Goal: Information Seeking & Learning: Learn about a topic

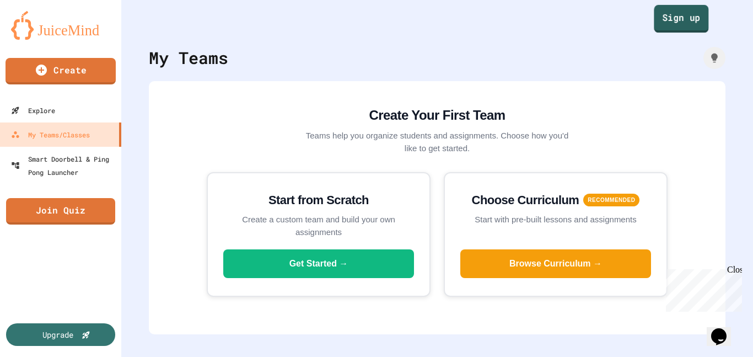
click at [656, 28] on link "Sign up" at bounding box center [681, 19] width 55 height 28
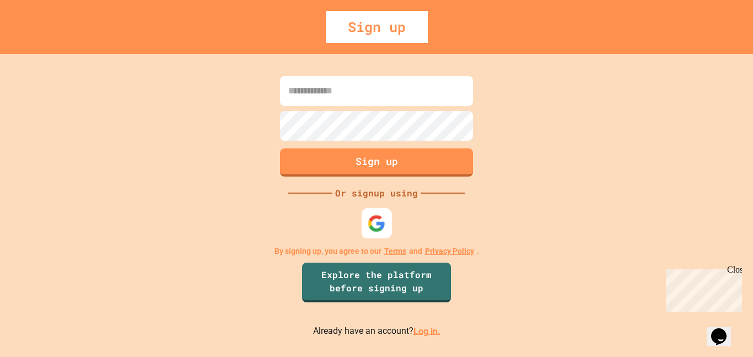
click at [374, 230] on img at bounding box center [377, 223] width 18 height 18
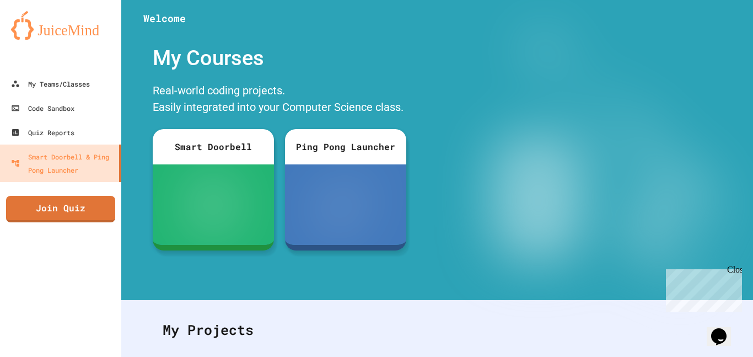
scroll to position [188, 0]
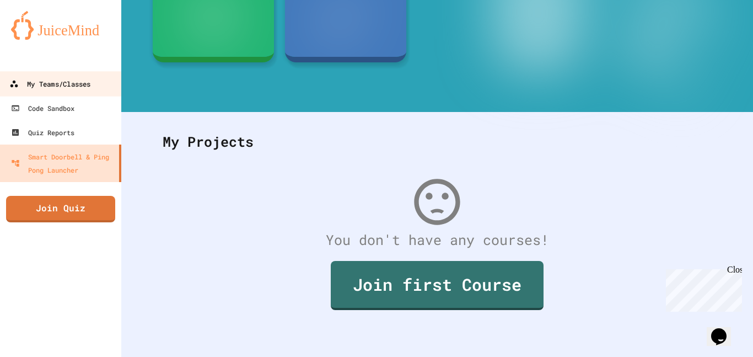
click at [38, 89] on div "My Teams/Classes" at bounding box center [49, 84] width 81 height 14
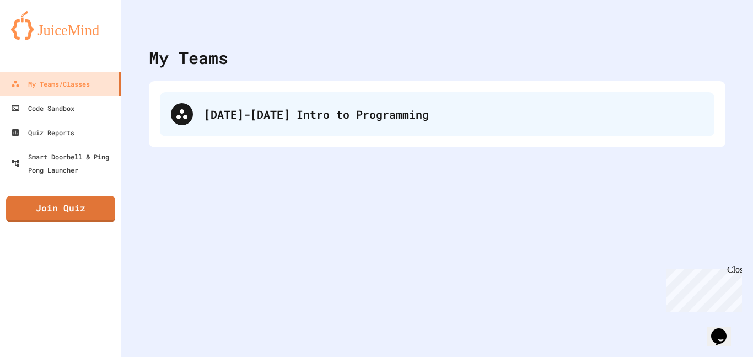
click at [214, 129] on div "[DATE]-[DATE] Intro to Programming" at bounding box center [437, 114] width 554 height 44
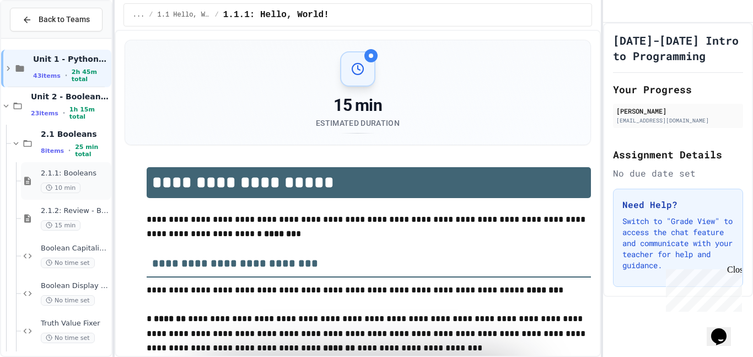
click at [65, 178] on div "2.1.1: Booleans 10 min" at bounding box center [75, 181] width 68 height 24
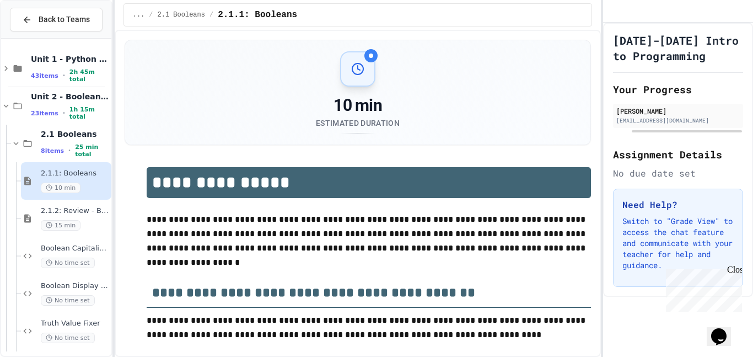
click at [95, 217] on div "2.1.2: Review - Booleans 15 min" at bounding box center [75, 218] width 68 height 24
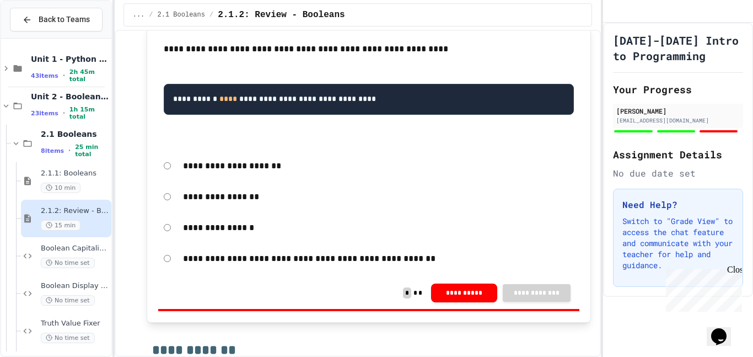
scroll to position [730, 0]
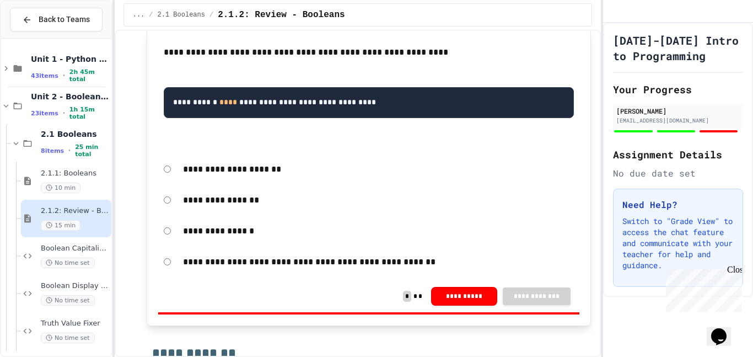
click at [239, 274] on div "**********" at bounding box center [378, 261] width 402 height 25
click at [236, 269] on p "**********" at bounding box center [378, 262] width 391 height 14
click at [199, 269] on p "**********" at bounding box center [378, 262] width 391 height 14
click at [87, 250] on span "Boolean Capitalizer" at bounding box center [75, 248] width 68 height 9
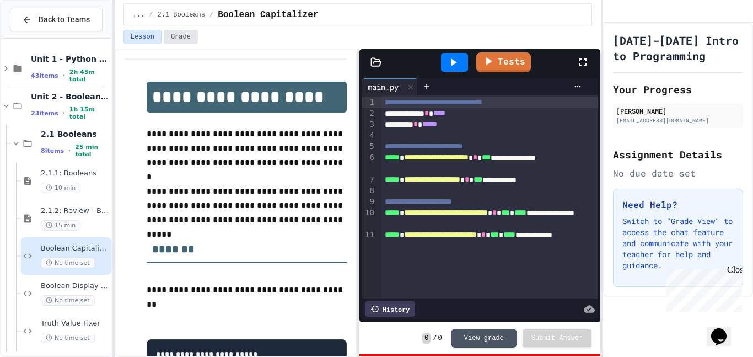
click at [174, 37] on button "Grade" at bounding box center [181, 37] width 34 height 14
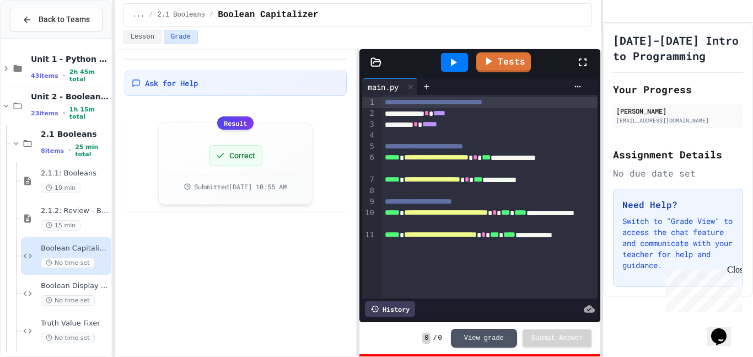
click at [120, 33] on div "Lesson Grade" at bounding box center [358, 39] width 487 height 19
click at [82, 290] on div "Boolean Display Board No time set" at bounding box center [75, 293] width 68 height 24
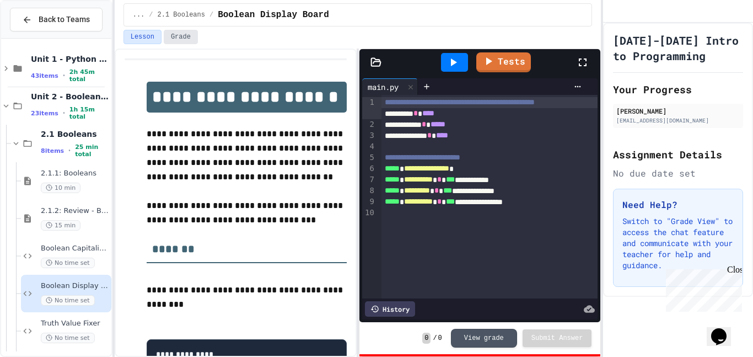
click at [180, 44] on button "Grade" at bounding box center [181, 37] width 34 height 14
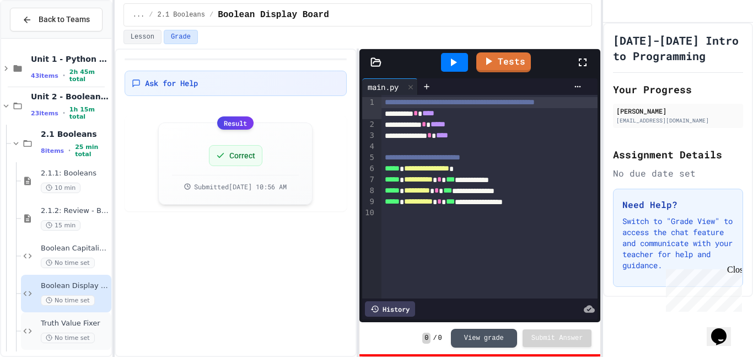
click at [58, 327] on div "Truth Value Fixer No time set" at bounding box center [75, 331] width 68 height 24
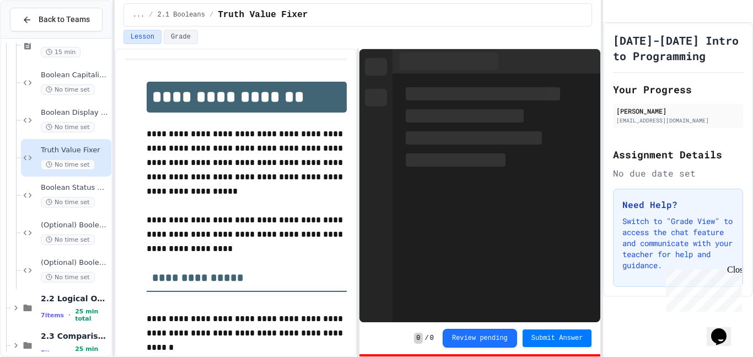
scroll to position [173, 0]
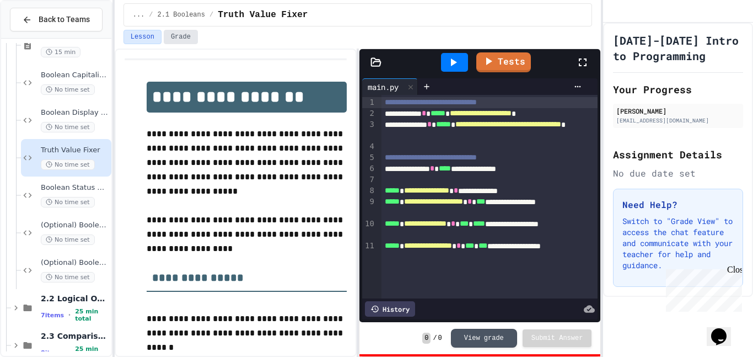
click at [183, 44] on button "Grade" at bounding box center [181, 37] width 34 height 14
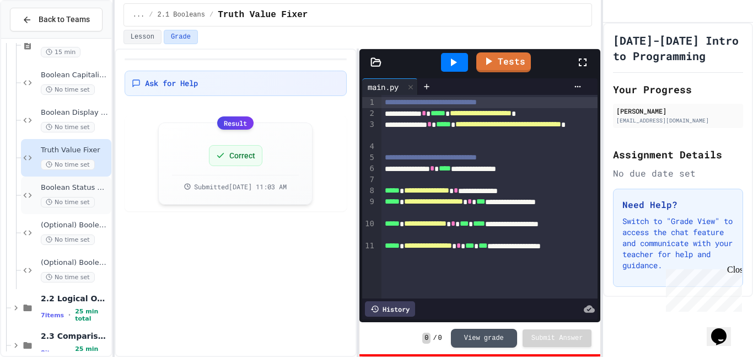
click at [83, 202] on span "No time set" at bounding box center [68, 202] width 54 height 10
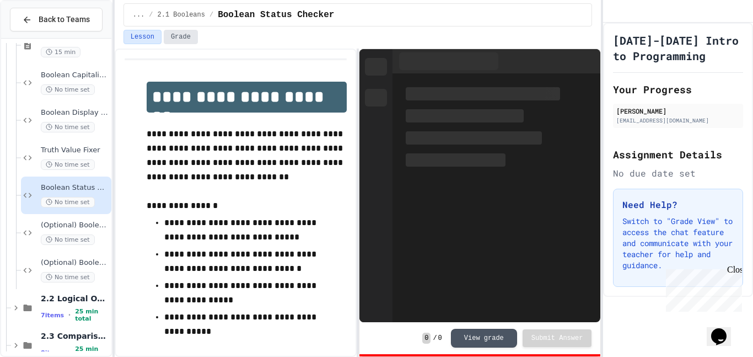
click at [189, 41] on button "Grade" at bounding box center [181, 37] width 34 height 14
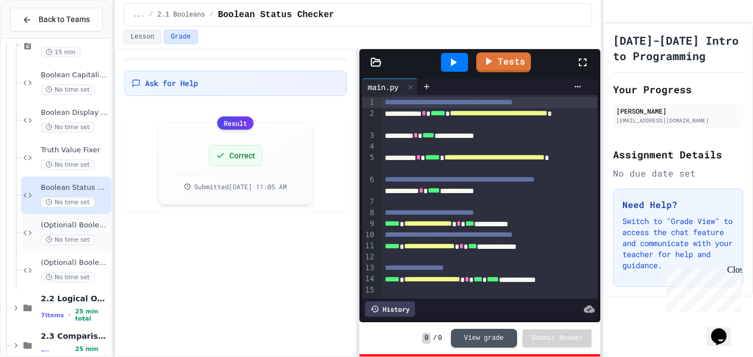
click at [79, 231] on div "(Optional) Boolean Logic Fixer No time set" at bounding box center [75, 232] width 68 height 24
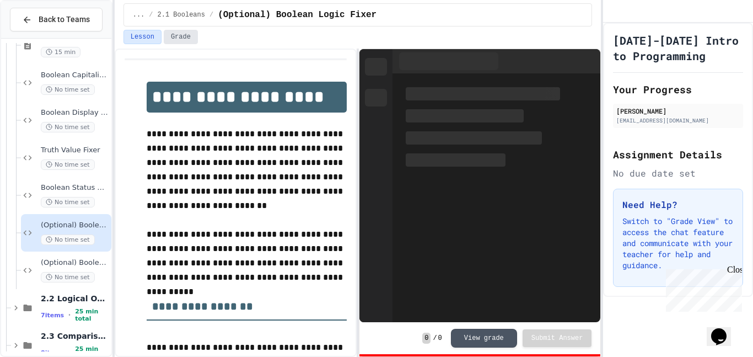
click at [189, 43] on button "Grade" at bounding box center [181, 37] width 34 height 14
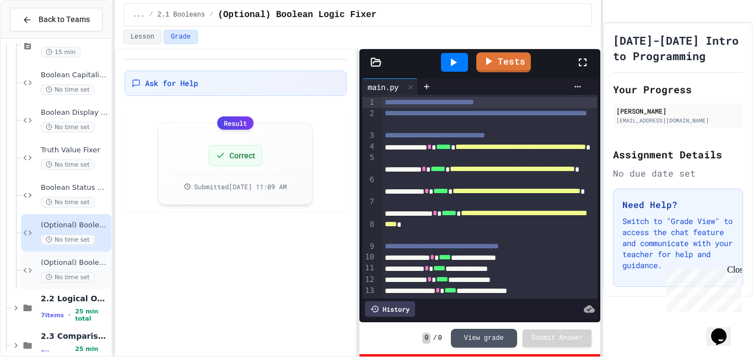
click at [81, 272] on span "No time set" at bounding box center [68, 277] width 54 height 10
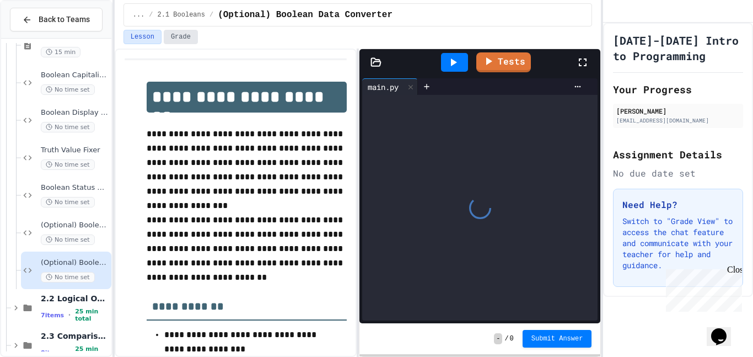
click at [174, 31] on button "Grade" at bounding box center [181, 37] width 34 height 14
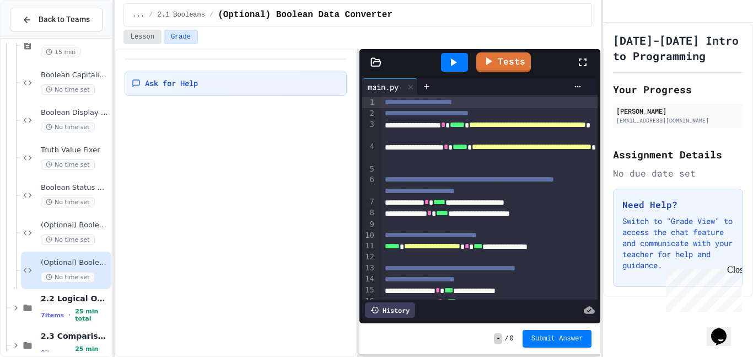
click at [146, 37] on button "Lesson" at bounding box center [142, 37] width 38 height 14
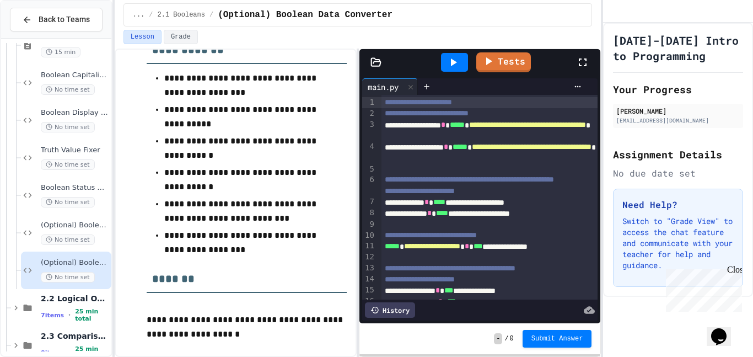
scroll to position [257, 0]
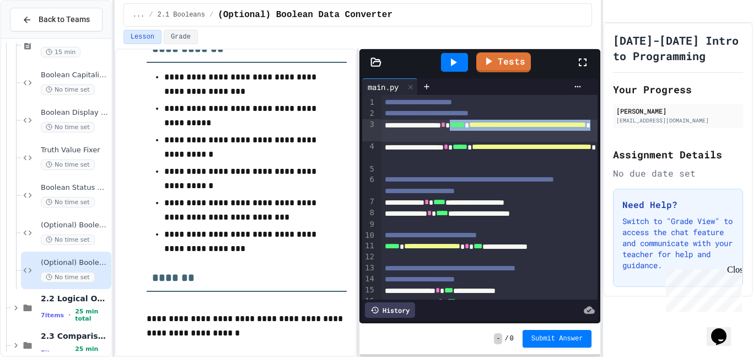
drag, startPoint x: 482, startPoint y: 123, endPoint x: 517, endPoint y: 135, distance: 36.6
click at [517, 135] on div "**********" at bounding box center [489, 131] width 217 height 22
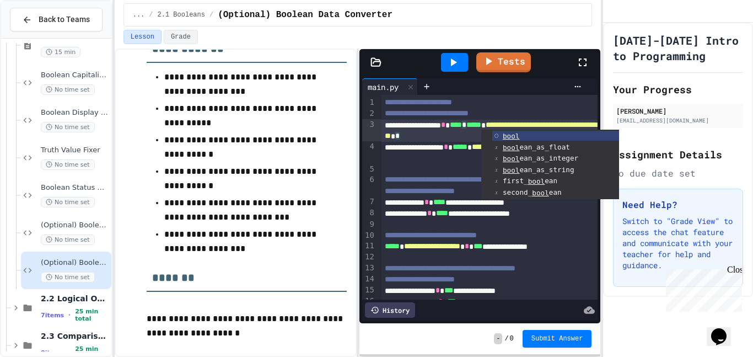
click at [439, 150] on div "**********" at bounding box center [489, 153] width 217 height 22
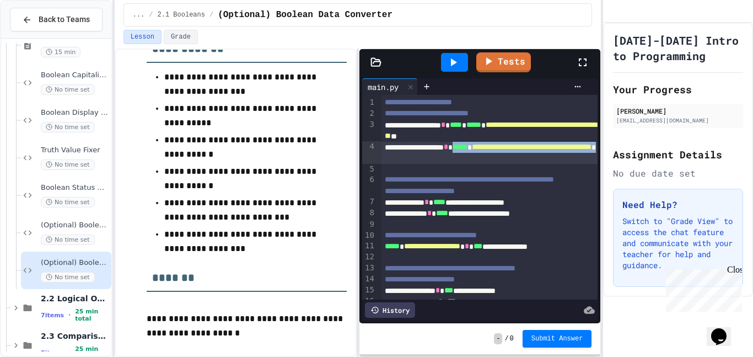
drag, startPoint x: 525, startPoint y: 157, endPoint x: 487, endPoint y: 148, distance: 38.5
click at [487, 148] on div "**********" at bounding box center [489, 153] width 217 height 22
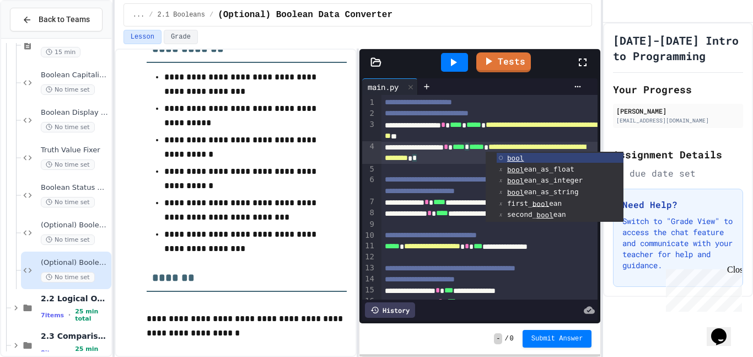
click at [451, 172] on div at bounding box center [489, 169] width 217 height 11
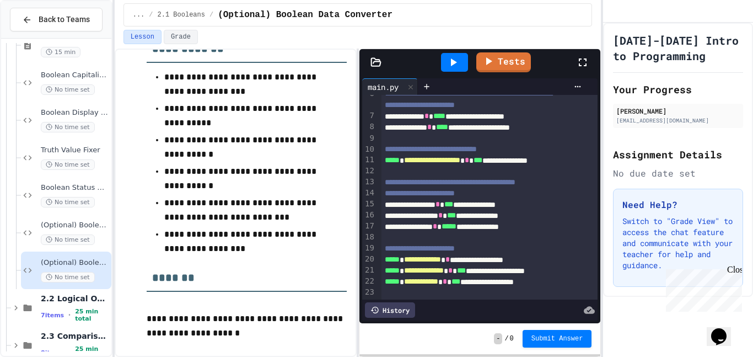
scroll to position [89, 0]
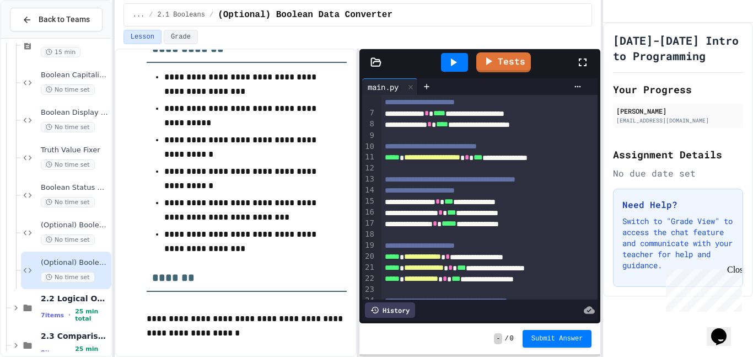
click at [441, 174] on div at bounding box center [489, 168] width 217 height 11
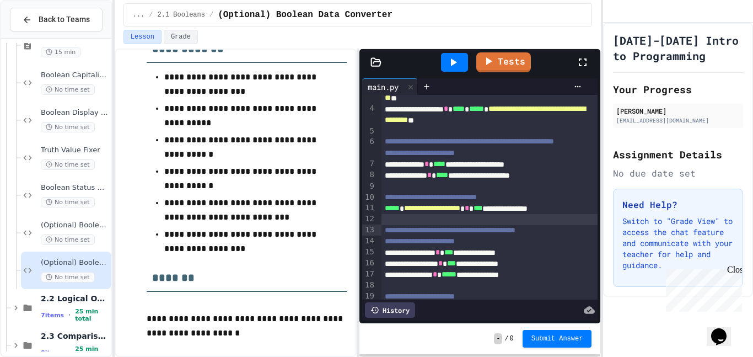
scroll to position [32, 0]
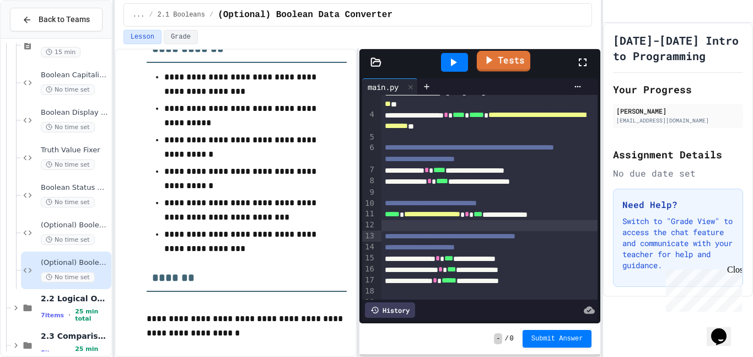
click at [518, 56] on link "Tests" at bounding box center [503, 61] width 53 height 21
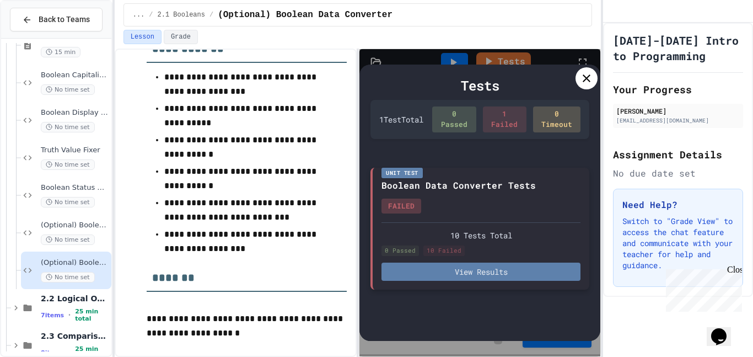
click at [470, 273] on button "View Results" at bounding box center [480, 271] width 199 height 18
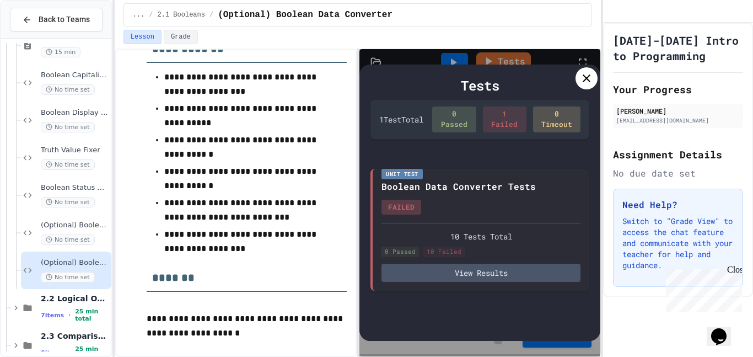
click at [588, 73] on icon at bounding box center [586, 78] width 13 height 13
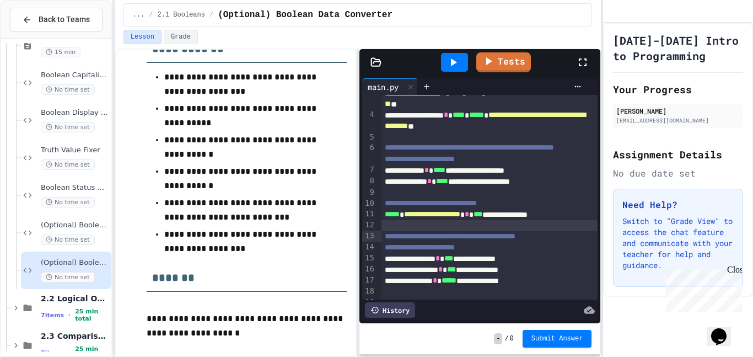
click at [523, 134] on div at bounding box center [489, 137] width 217 height 11
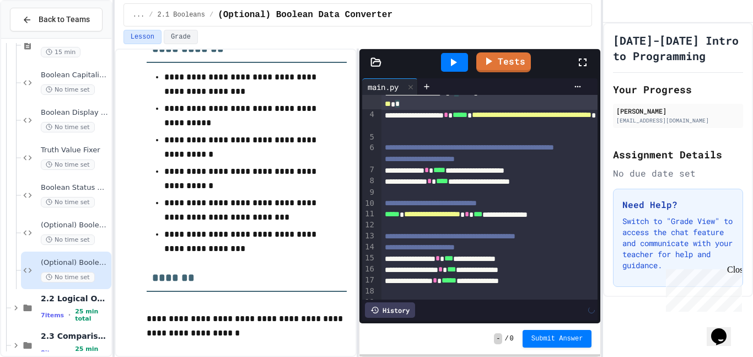
scroll to position [23, 0]
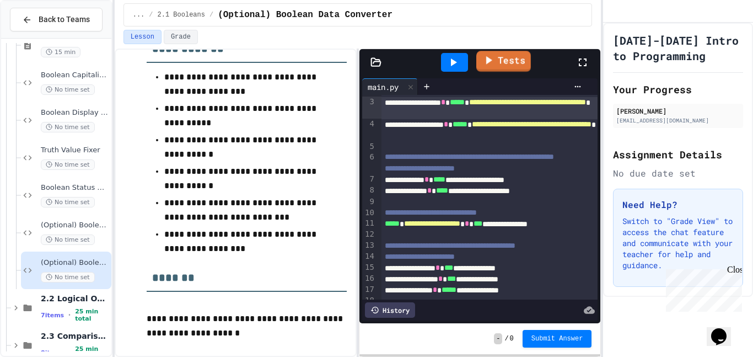
click at [518, 64] on link "Tests" at bounding box center [503, 61] width 55 height 21
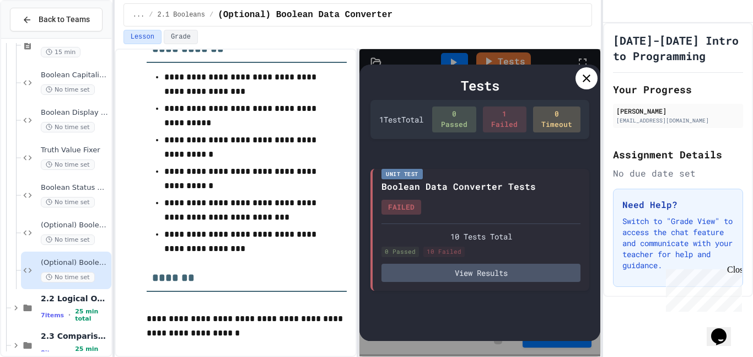
click at [559, 63] on div "Tests 1 Test Total 0 Passed 1 Failed 0 Timeout Unit Test Boolean Data Converter…" at bounding box center [479, 202] width 241 height 307
click at [593, 82] on icon at bounding box center [586, 78] width 13 height 13
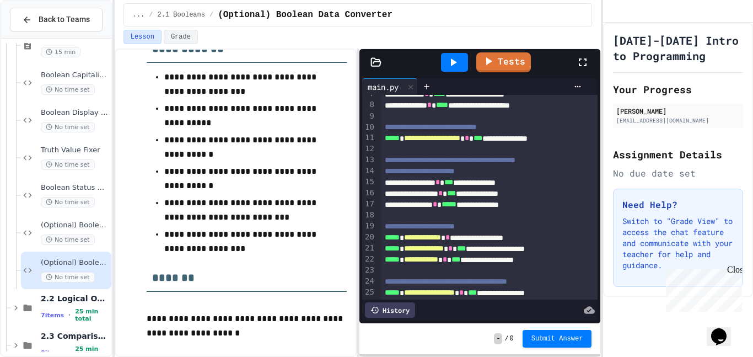
scroll to position [104, 0]
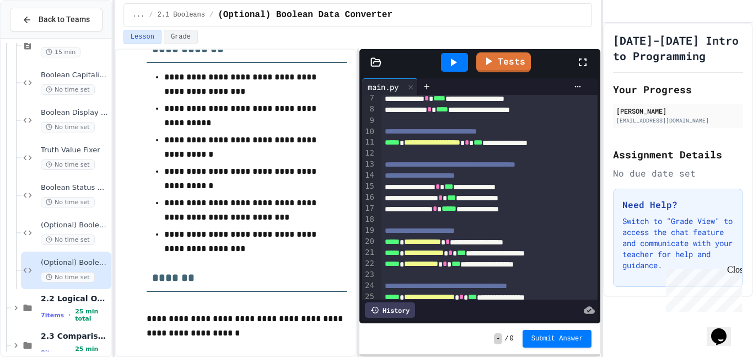
click at [565, 148] on div "**********" at bounding box center [489, 142] width 217 height 11
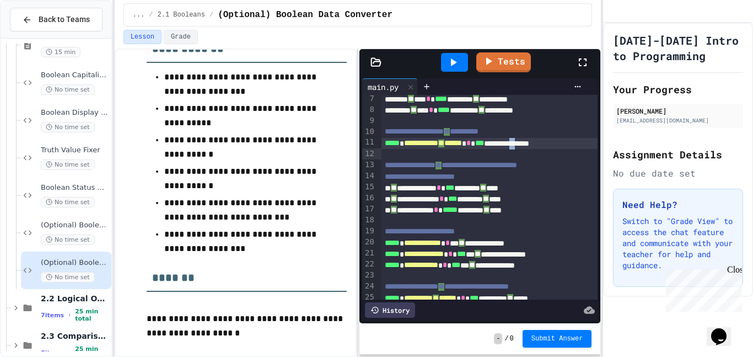
drag, startPoint x: 565, startPoint y: 156, endPoint x: 577, endPoint y: 151, distance: 13.1
click at [577, 149] on div "**********" at bounding box center [489, 143] width 217 height 11
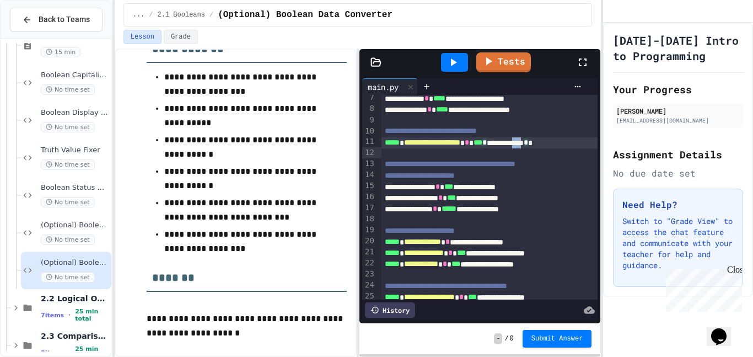
click at [594, 153] on div "**********" at bounding box center [479, 197] width 235 height 204
click at [510, 61] on link "Tests" at bounding box center [503, 61] width 53 height 21
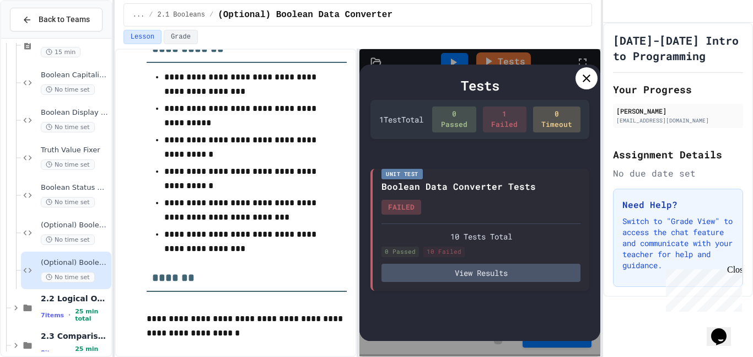
click at [584, 73] on icon at bounding box center [586, 78] width 13 height 13
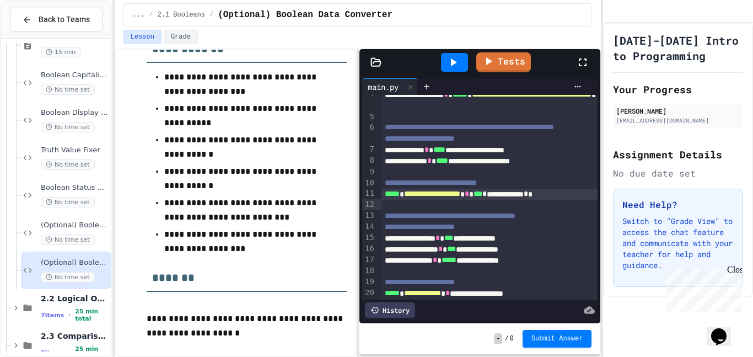
scroll to position [48, 0]
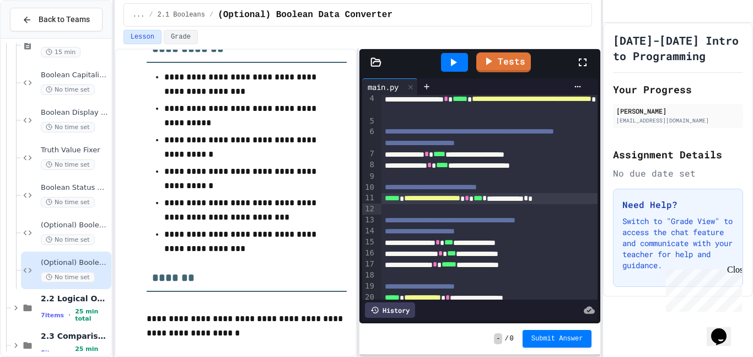
click at [519, 160] on div "**********" at bounding box center [489, 154] width 217 height 11
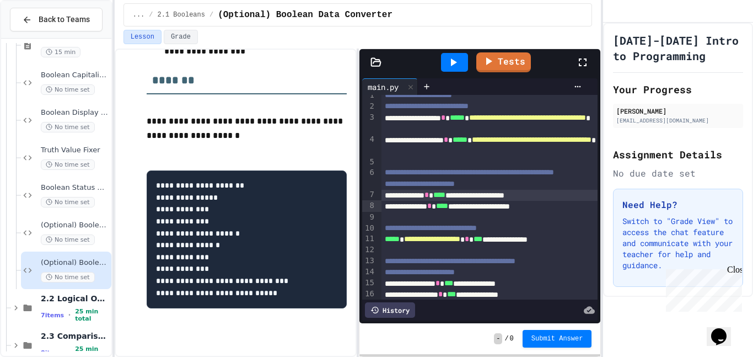
scroll to position [456, 0]
click at [405, 201] on div "**********" at bounding box center [489, 195] width 217 height 11
click at [445, 198] on span "****" at bounding box center [439, 195] width 12 height 8
drag, startPoint x: 571, startPoint y: 206, endPoint x: 455, endPoint y: 207, distance: 115.8
click at [455, 201] on div "**********" at bounding box center [489, 195] width 217 height 11
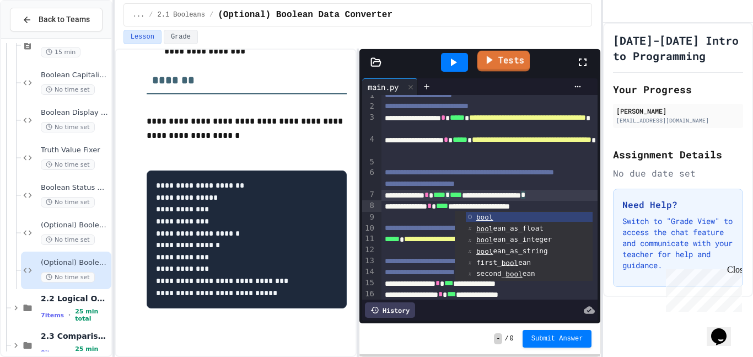
click at [492, 55] on icon at bounding box center [488, 60] width 13 height 14
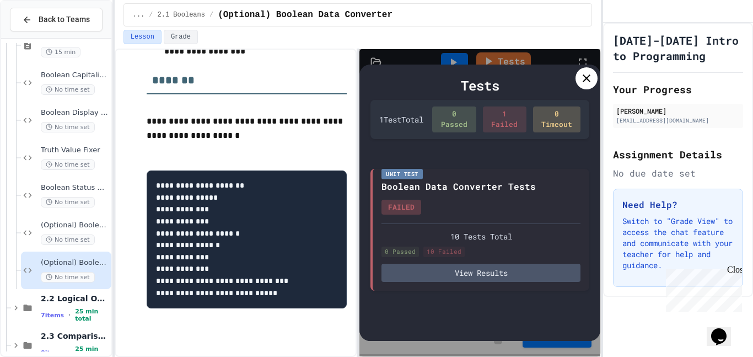
click at [591, 78] on icon at bounding box center [586, 78] width 13 height 13
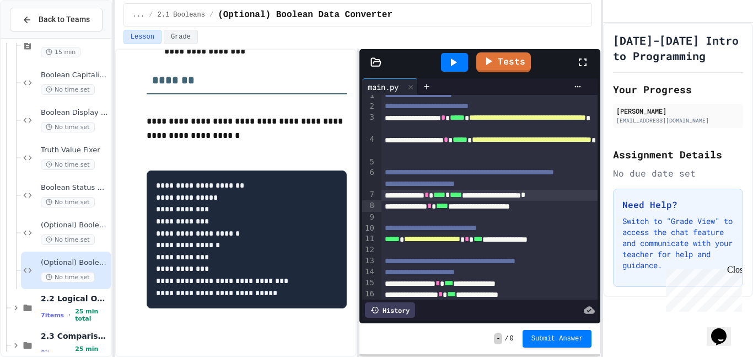
click at [452, 63] on icon at bounding box center [454, 62] width 6 height 8
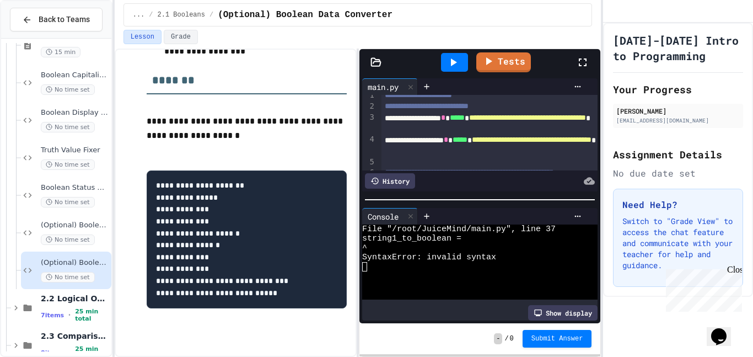
click at [496, 161] on div at bounding box center [489, 162] width 217 height 11
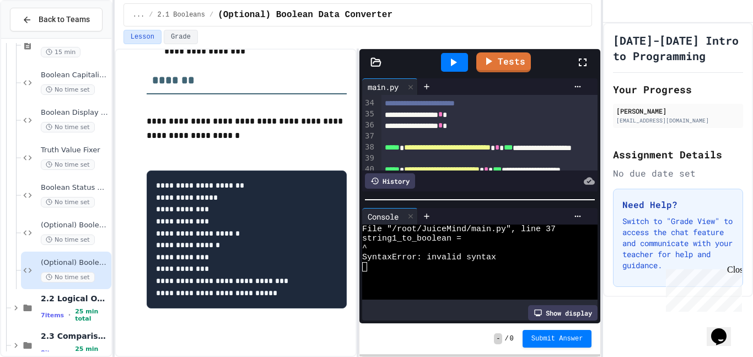
scroll to position [408, 0]
click at [485, 120] on div "**********" at bounding box center [489, 114] width 217 height 11
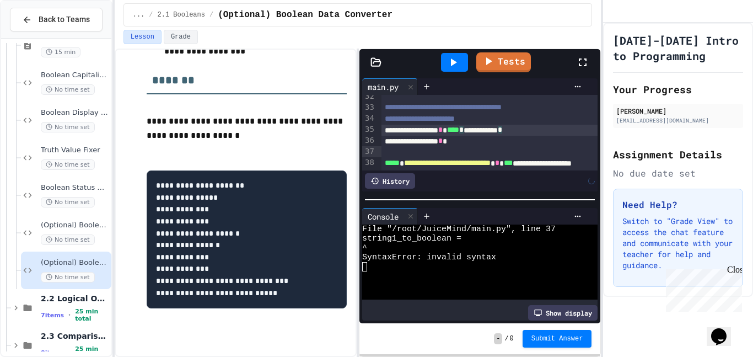
scroll to position [393, 0]
click at [502, 146] on div "**********" at bounding box center [489, 139] width 217 height 11
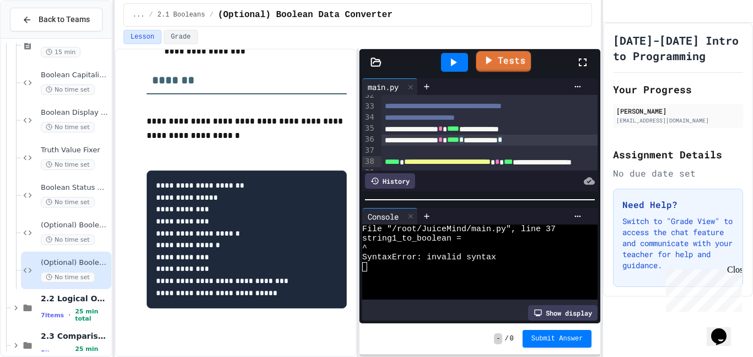
click at [500, 61] on link "Tests" at bounding box center [503, 61] width 55 height 21
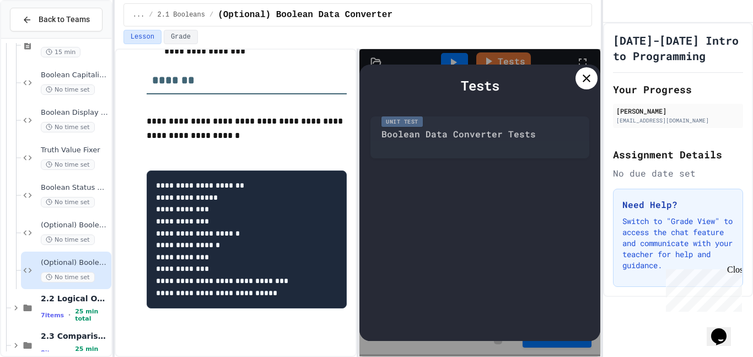
click at [589, 80] on icon at bounding box center [587, 78] width 8 height 8
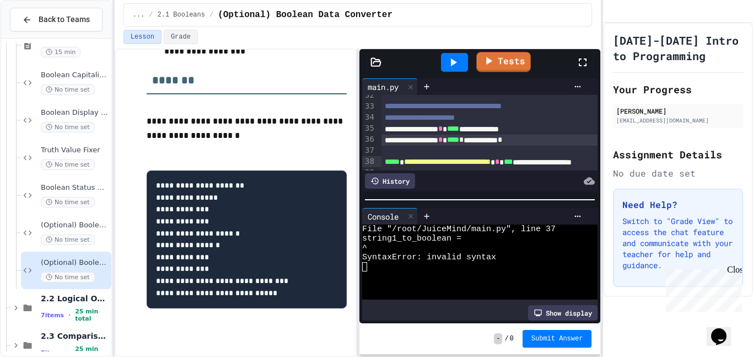
click at [465, 63] on div at bounding box center [454, 62] width 27 height 19
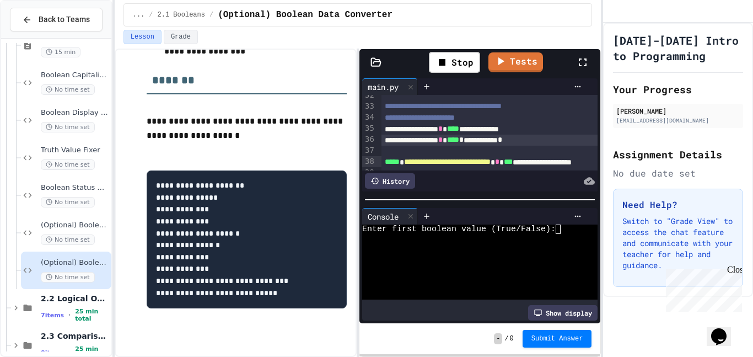
click at [578, 252] on div at bounding box center [473, 256] width 223 height 9
type textarea "*"
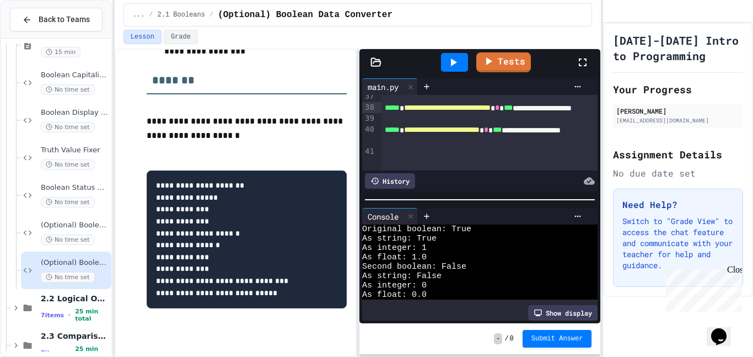
scroll to position [56, 0]
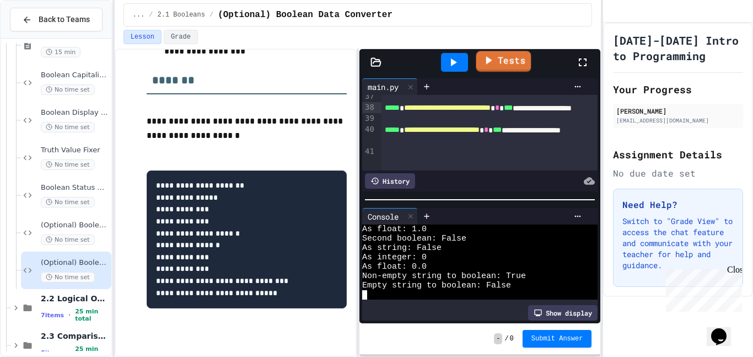
click at [486, 62] on icon at bounding box center [487, 60] width 13 height 14
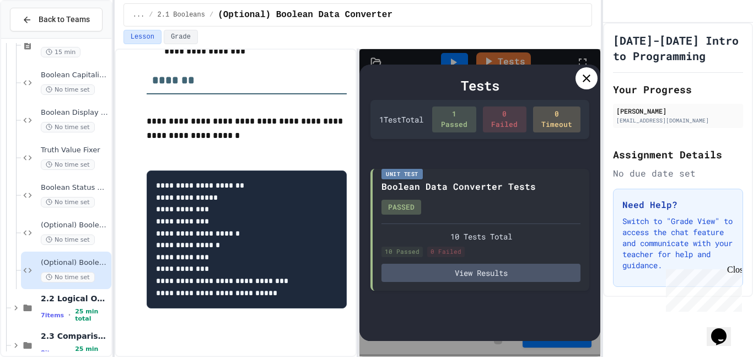
click at [586, 73] on icon at bounding box center [586, 78] width 13 height 13
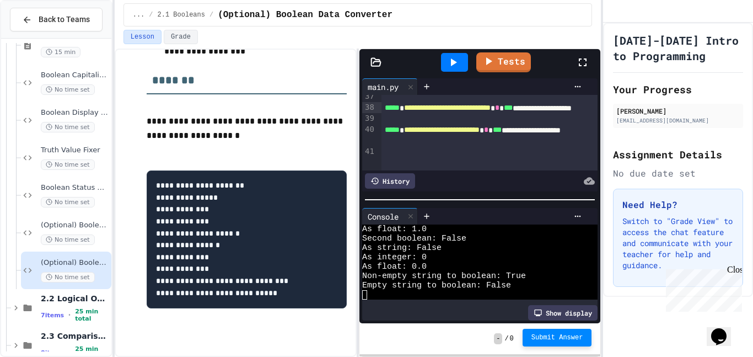
click at [556, 340] on span "Submit Answer" at bounding box center [557, 337] width 52 height 9
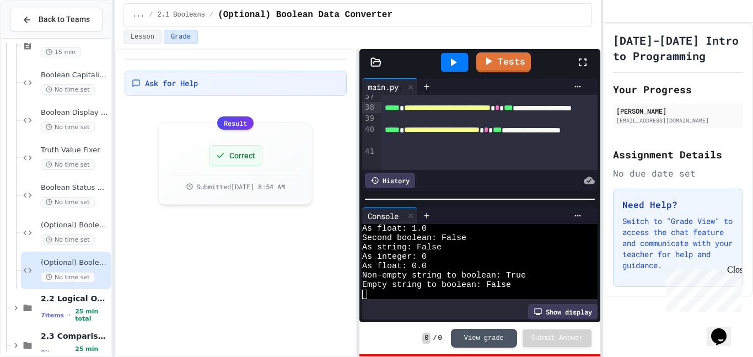
scroll to position [192, 0]
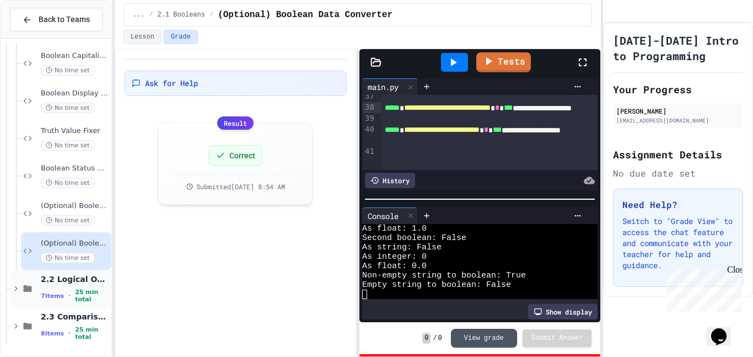
click at [55, 283] on span "2.2 Logical Operators" at bounding box center [75, 279] width 68 height 10
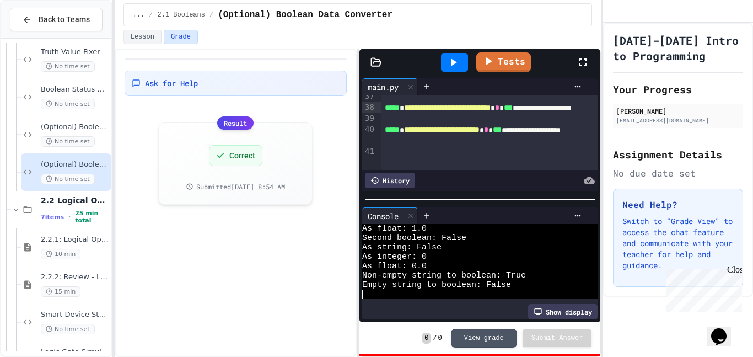
scroll to position [273, 0]
click at [61, 253] on span "10 min" at bounding box center [61, 252] width 40 height 10
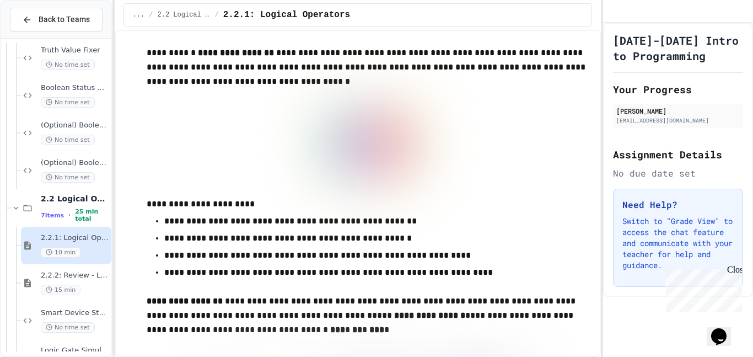
scroll to position [315, 0]
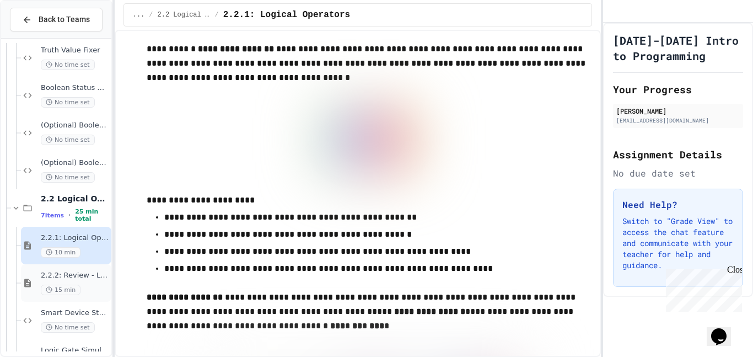
click at [75, 283] on div "2.2.2: Review - Logical Operators 15 min" at bounding box center [75, 283] width 68 height 24
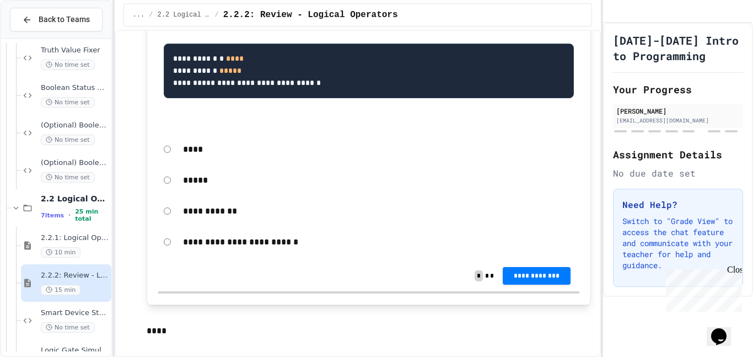
scroll to position [311, 0]
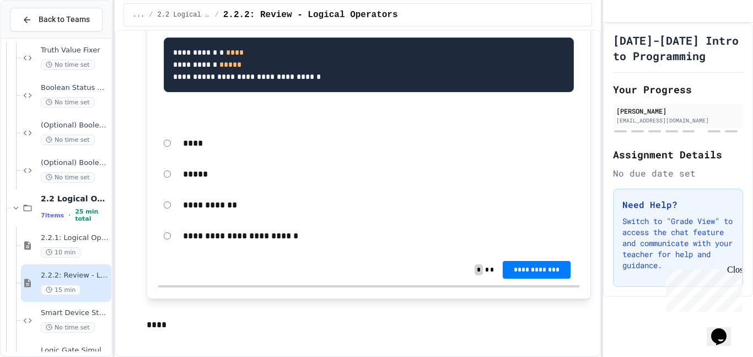
click at [270, 238] on p "**********" at bounding box center [378, 236] width 391 height 14
click at [260, 237] on p "**********" at bounding box center [378, 236] width 391 height 14
click at [171, 235] on div "**********" at bounding box center [369, 235] width 422 height 25
click at [542, 271] on span "**********" at bounding box center [536, 269] width 50 height 9
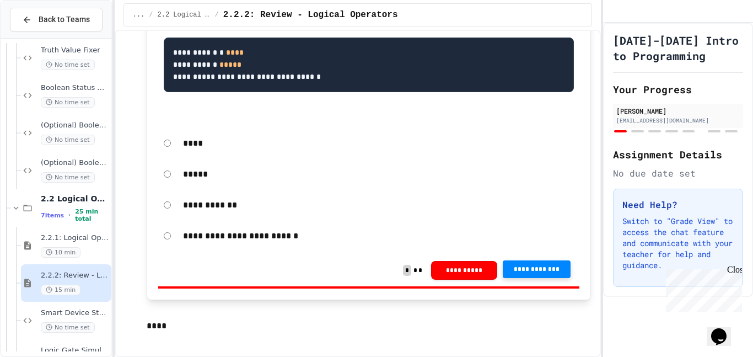
click at [525, 271] on span "**********" at bounding box center [536, 269] width 50 height 9
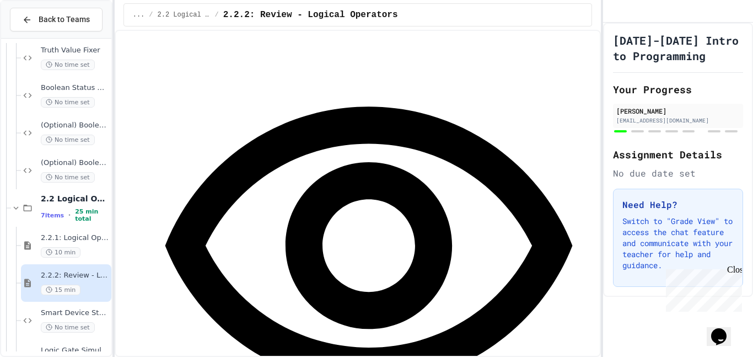
scroll to position [632, 0]
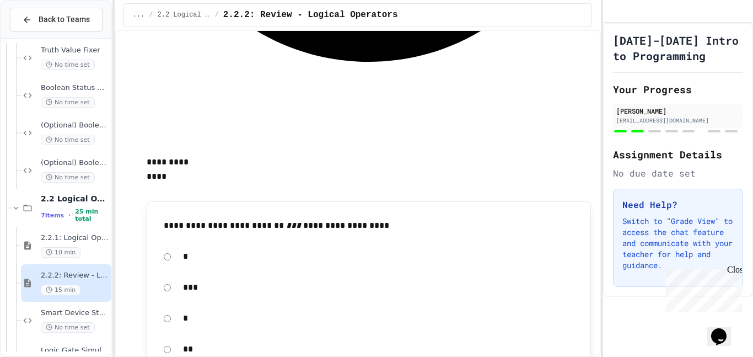
scroll to position [936, 0]
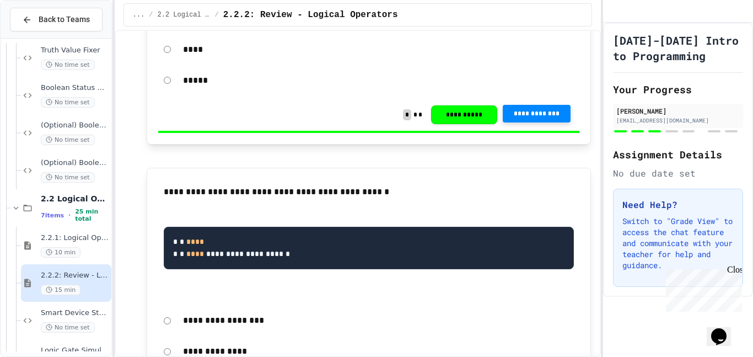
scroll to position [1543, 0]
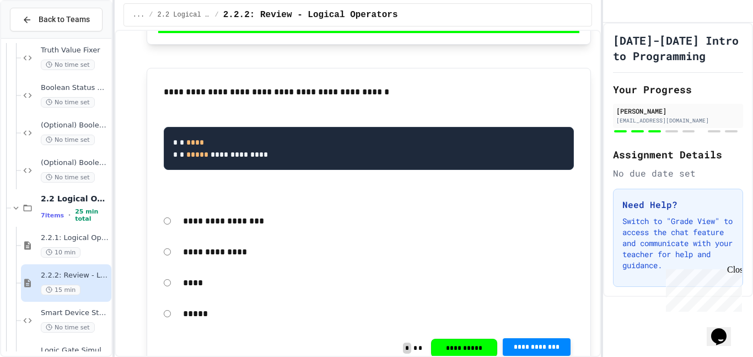
scroll to position [1301, 0]
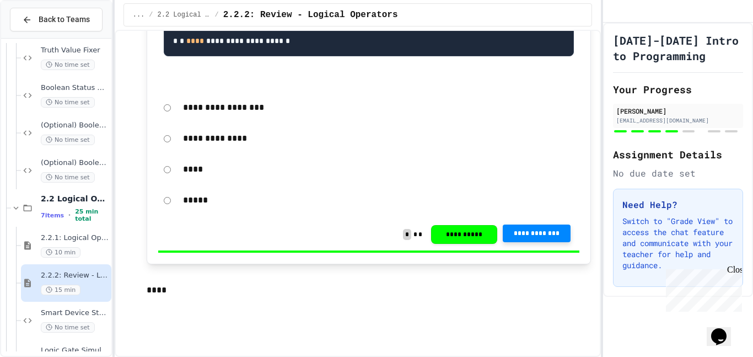
scroll to position [1753, 0]
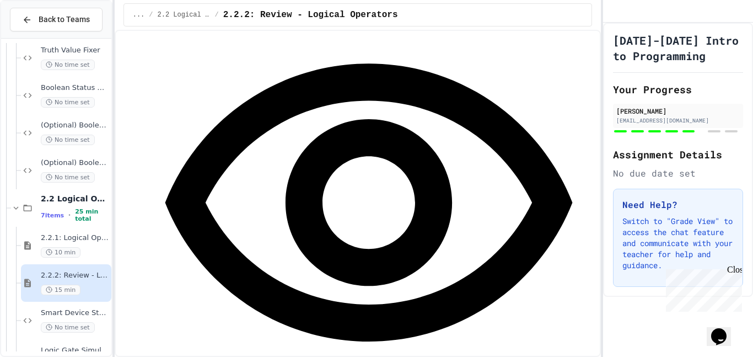
scroll to position [2146, 0]
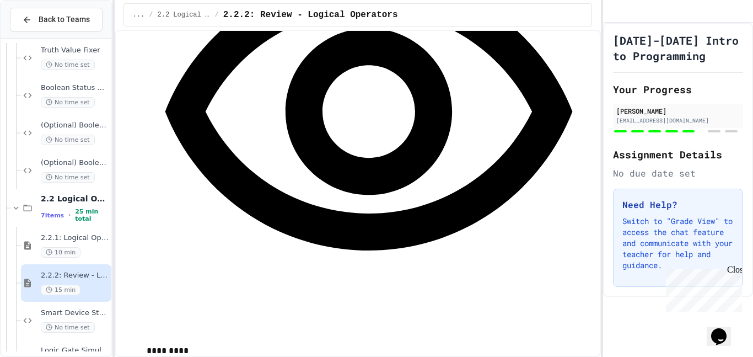
click at [734, 268] on div "Close" at bounding box center [734, 272] width 14 height 14
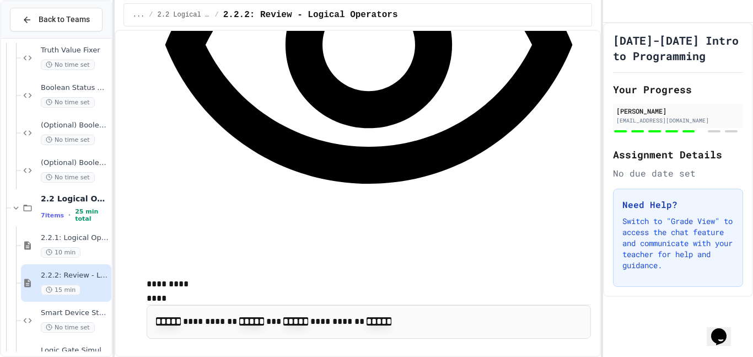
scroll to position [2227, 0]
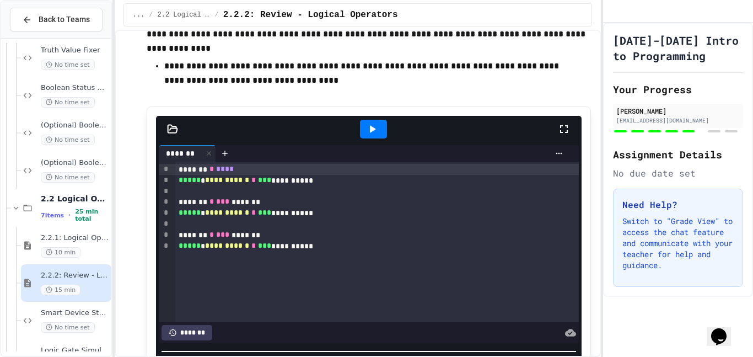
scroll to position [3462, 0]
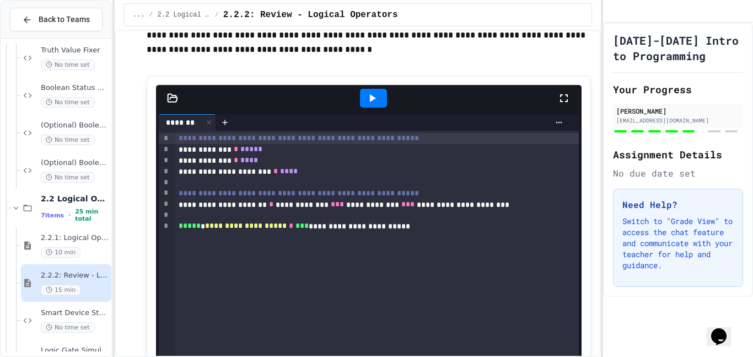
scroll to position [4146, 0]
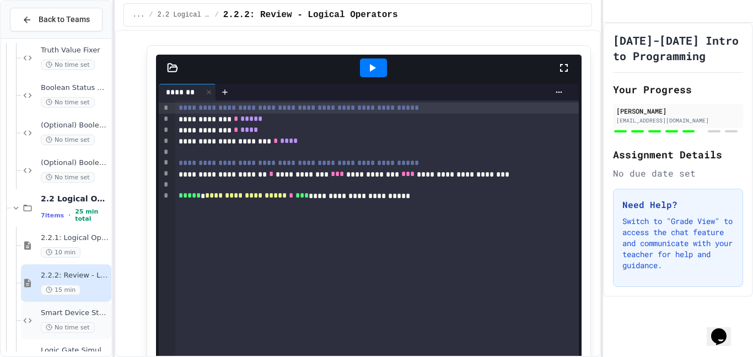
click at [41, 328] on span "No time set" at bounding box center [68, 327] width 54 height 10
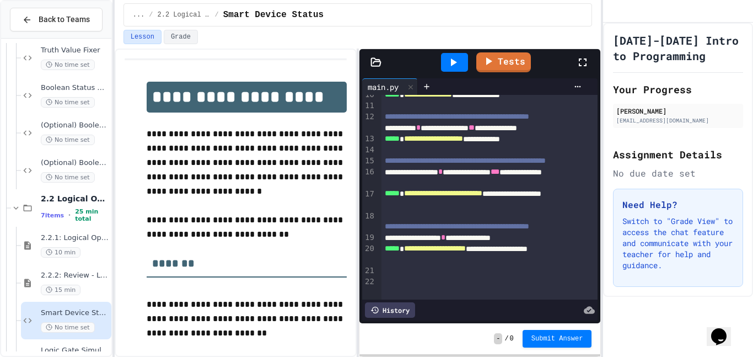
scroll to position [130, 0]
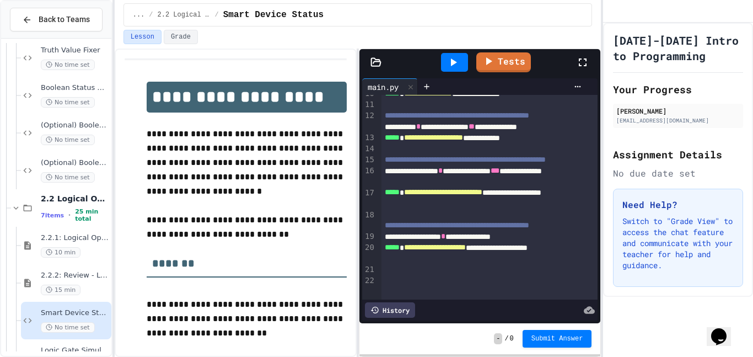
click at [461, 56] on div at bounding box center [454, 62] width 27 height 19
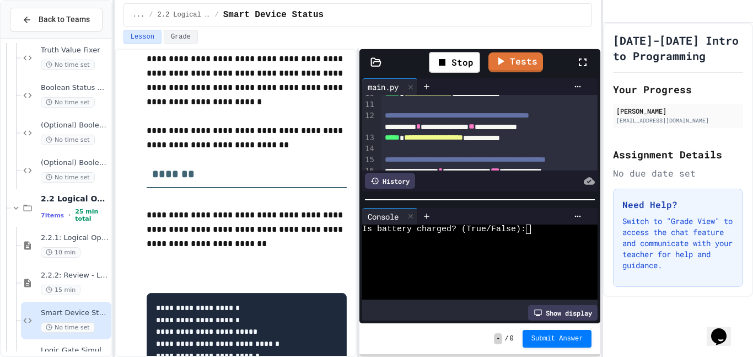
scroll to position [154, 0]
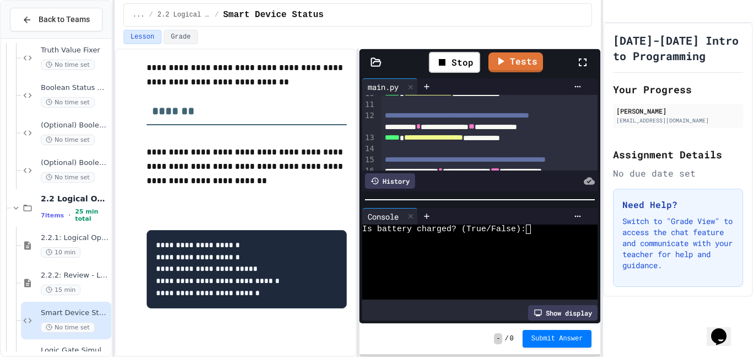
click at [534, 243] on div at bounding box center [473, 247] width 223 height 9
type textarea "*"
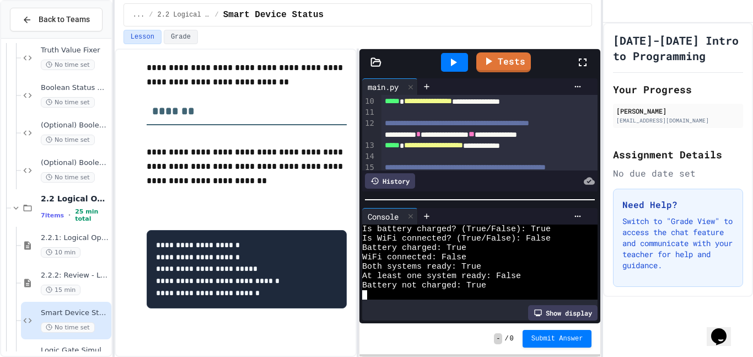
scroll to position [123, 0]
click at [475, 137] on span "**" at bounding box center [472, 134] width 6 height 8
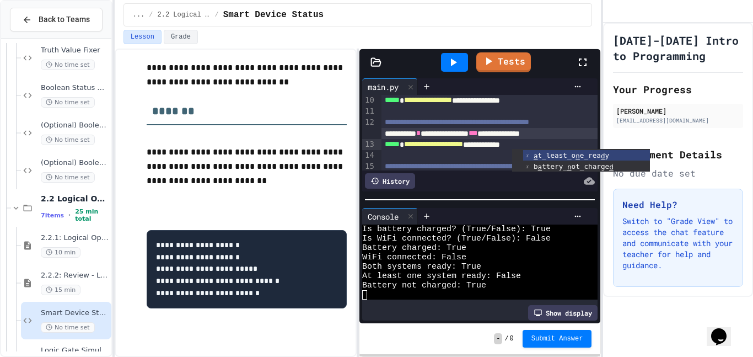
click at [454, 63] on icon at bounding box center [454, 62] width 6 height 8
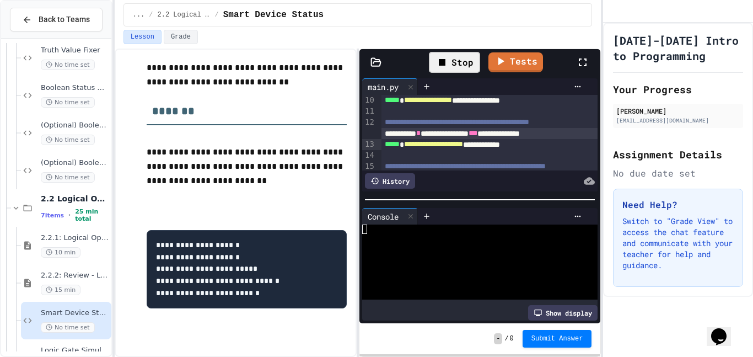
click at [489, 255] on div at bounding box center [473, 256] width 223 height 9
type textarea "*"
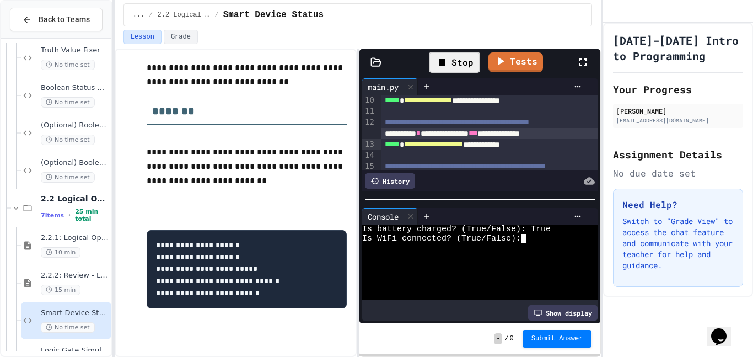
type textarea "*"
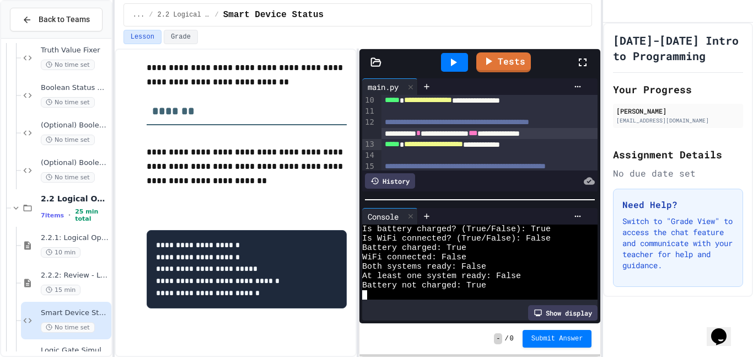
click at [477, 137] on span "***" at bounding box center [473, 133] width 9 height 8
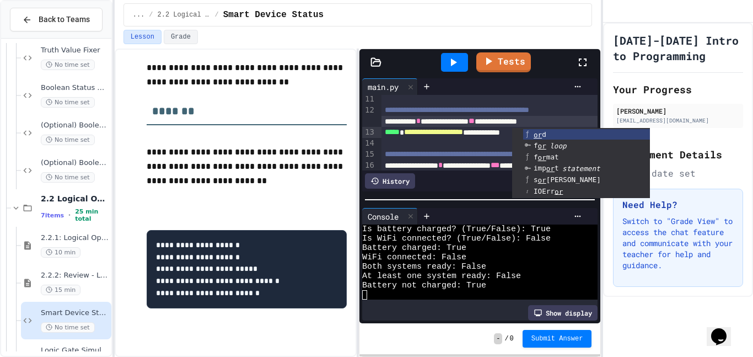
scroll to position [147, 0]
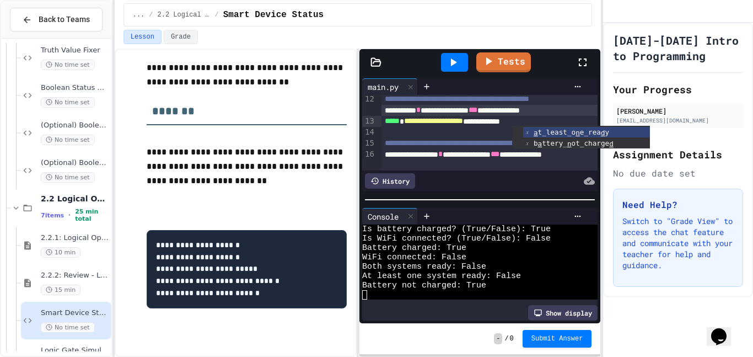
click at [480, 138] on div at bounding box center [489, 132] width 217 height 11
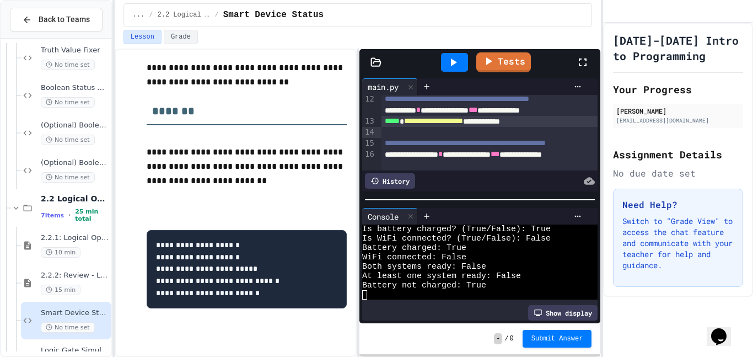
scroll to position [168, 0]
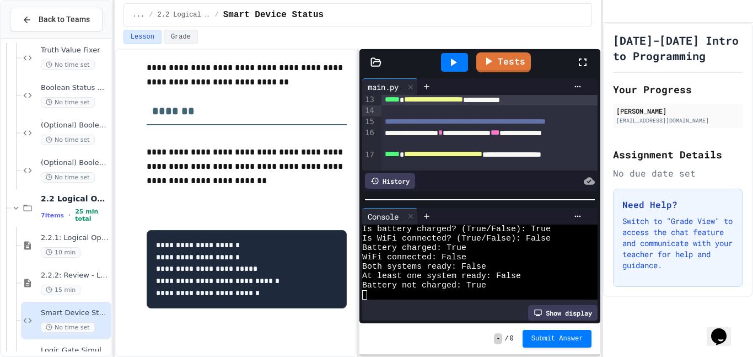
click at [499, 136] on span "***" at bounding box center [495, 132] width 9 height 8
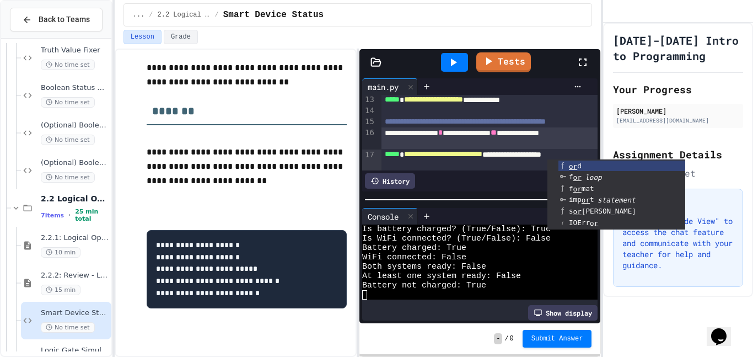
click at [453, 59] on icon at bounding box center [454, 62] width 6 height 8
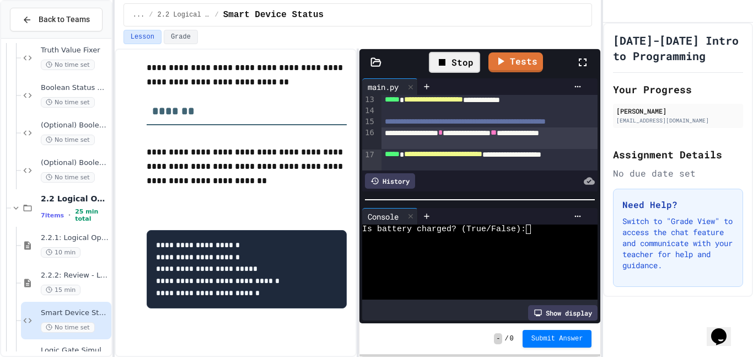
click at [556, 239] on div at bounding box center [473, 238] width 223 height 9
type textarea "*"
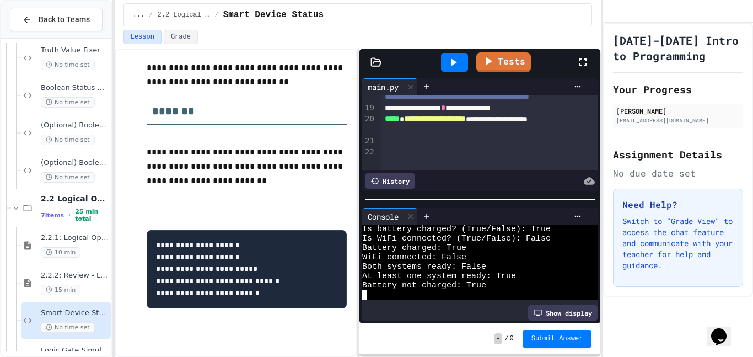
scroll to position [259, 0]
click at [481, 113] on div "**********" at bounding box center [489, 107] width 217 height 11
click at [462, 68] on div at bounding box center [454, 62] width 27 height 19
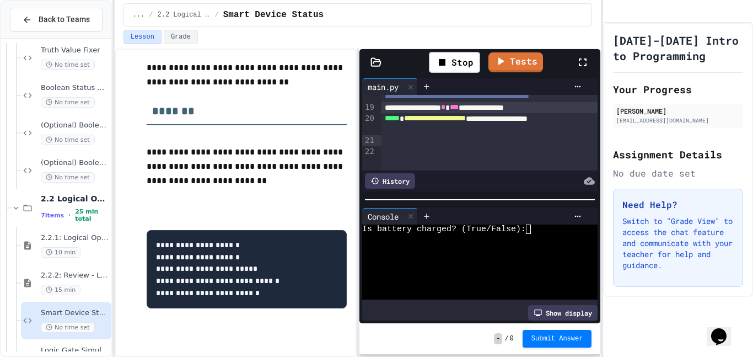
click at [577, 252] on div at bounding box center [473, 256] width 223 height 9
type textarea "*"
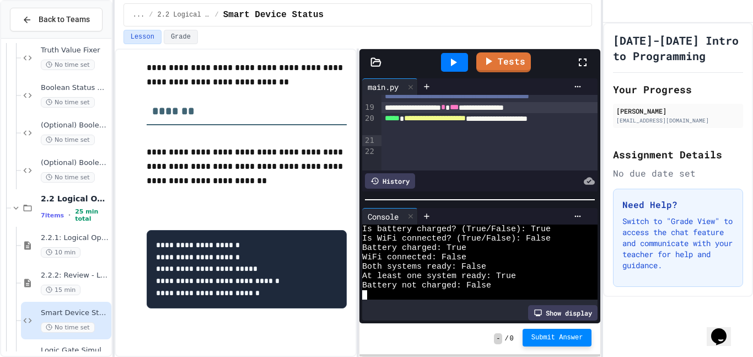
click at [568, 346] on button "Submit Answer" at bounding box center [557, 338] width 69 height 18
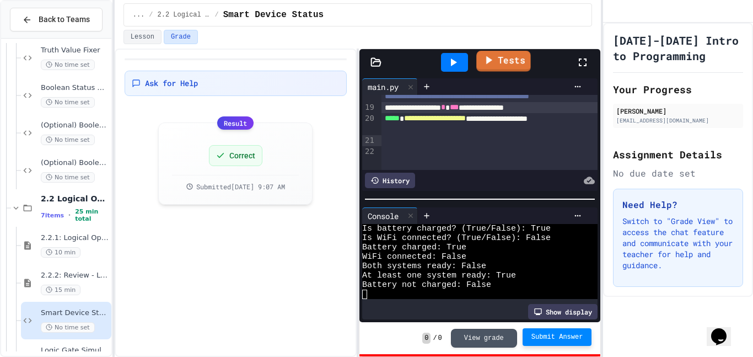
click at [504, 69] on link "Tests" at bounding box center [503, 61] width 55 height 21
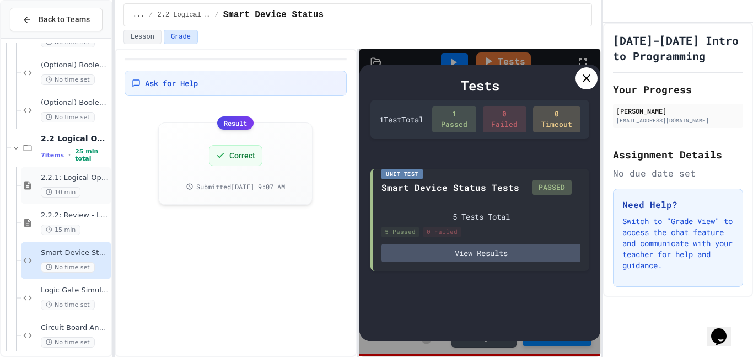
scroll to position [333, 0]
click at [82, 304] on span "No time set" at bounding box center [68, 304] width 54 height 10
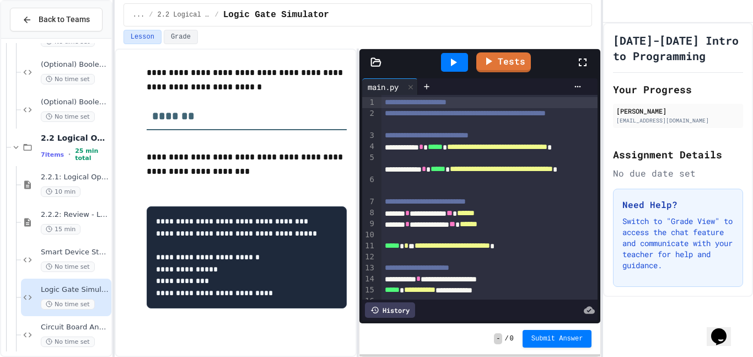
scroll to position [134, 0]
click at [454, 65] on icon at bounding box center [452, 62] width 13 height 13
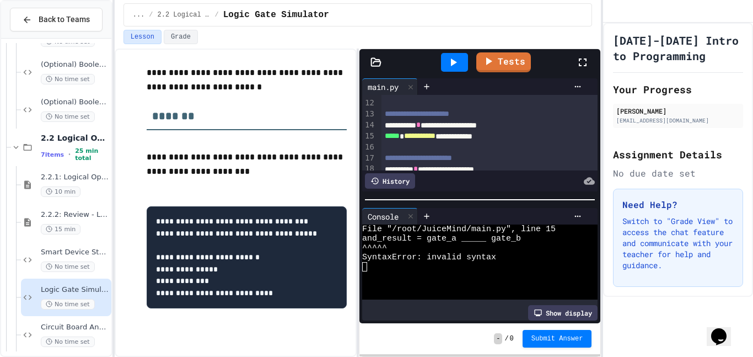
scroll to position [154, 0]
click at [476, 130] on div "**********" at bounding box center [489, 124] width 217 height 11
drag, startPoint x: 473, startPoint y: 135, endPoint x: 494, endPoint y: 135, distance: 20.9
click at [494, 130] on div "**********" at bounding box center [489, 124] width 217 height 11
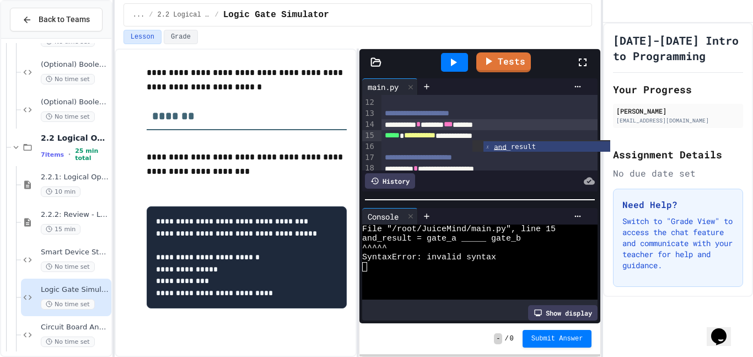
click at [448, 130] on div "**********" at bounding box center [489, 124] width 217 height 11
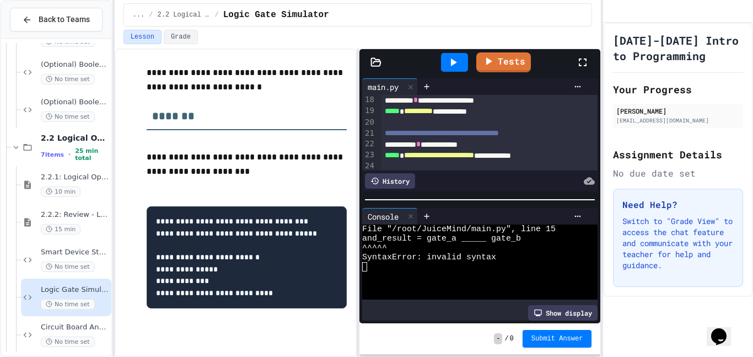
scroll to position [227, 0]
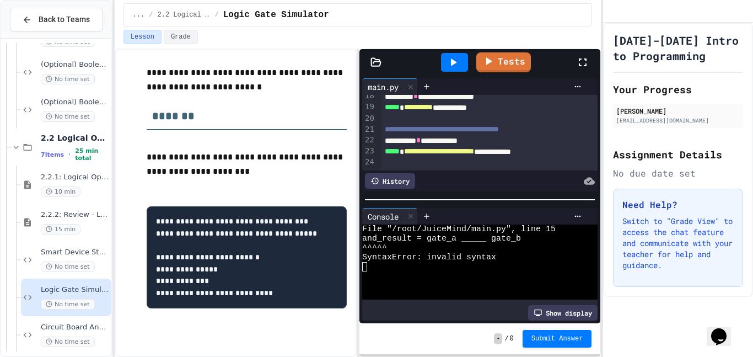
click at [469, 102] on div "**********" at bounding box center [489, 96] width 217 height 11
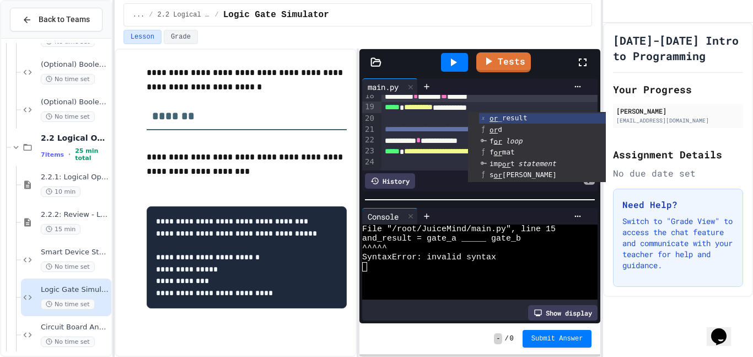
click at [453, 146] on div "**********" at bounding box center [489, 140] width 217 height 11
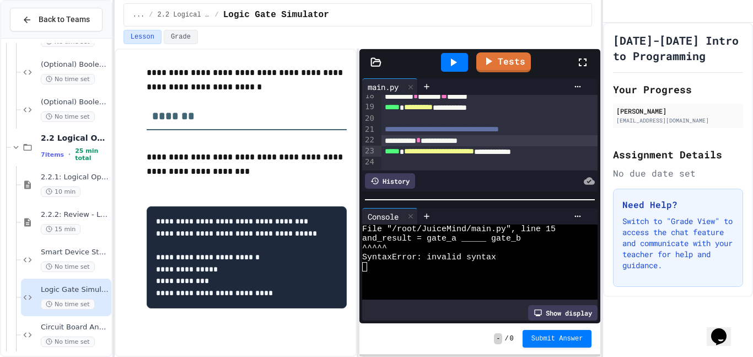
click at [453, 146] on div "**********" at bounding box center [489, 140] width 217 height 11
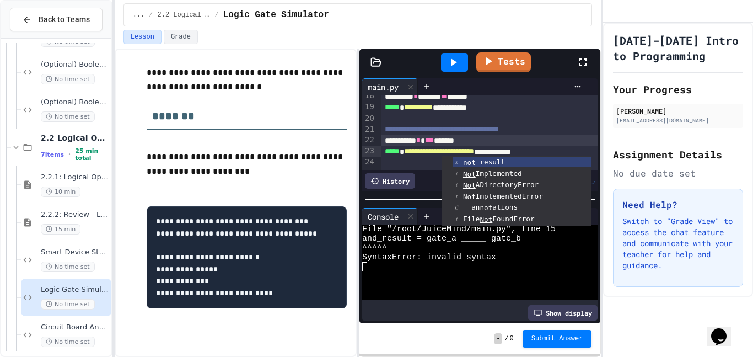
click at [474, 124] on div at bounding box center [489, 118] width 217 height 11
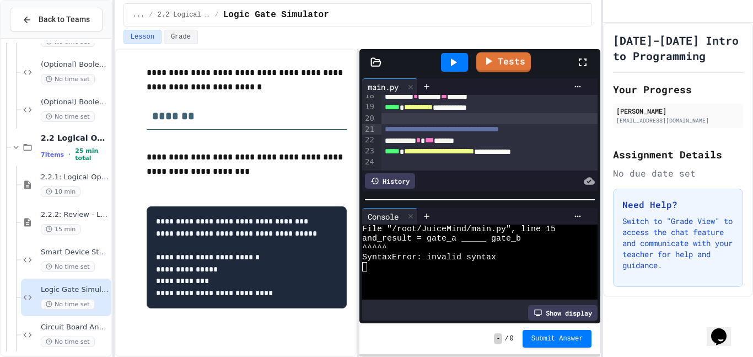
click at [460, 60] on div at bounding box center [454, 62] width 27 height 19
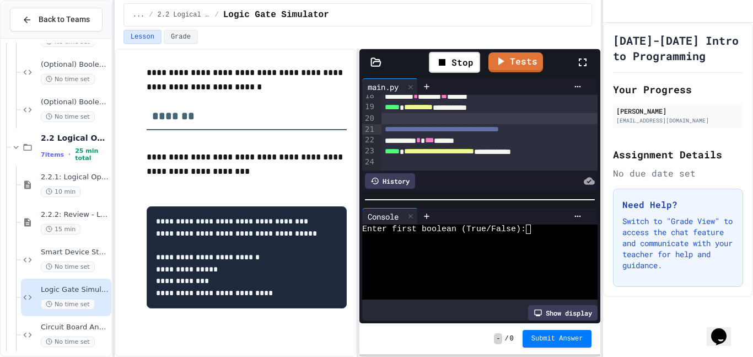
click at [563, 278] on div at bounding box center [473, 275] width 223 height 9
type textarea "*"
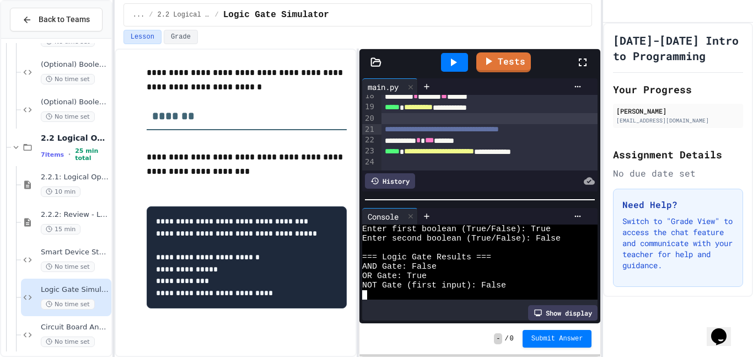
click at [543, 346] on button "Submit Answer" at bounding box center [557, 339] width 69 height 18
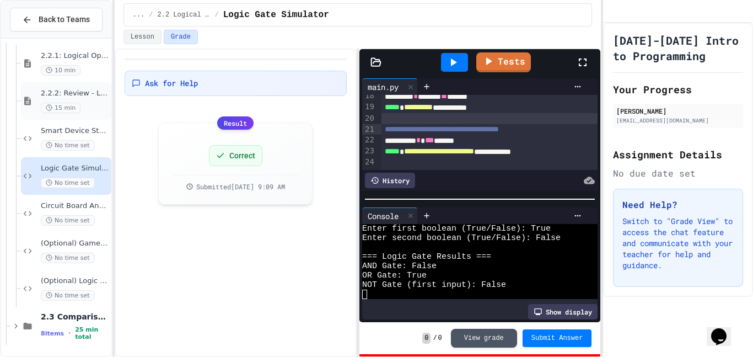
scroll to position [454, 0]
click at [52, 219] on span "No time set" at bounding box center [68, 221] width 54 height 10
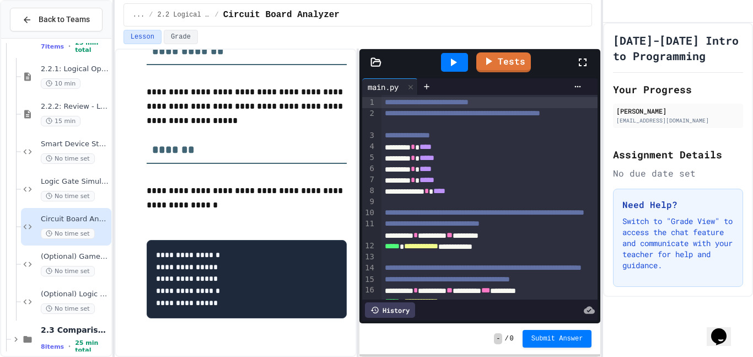
scroll to position [224, 0]
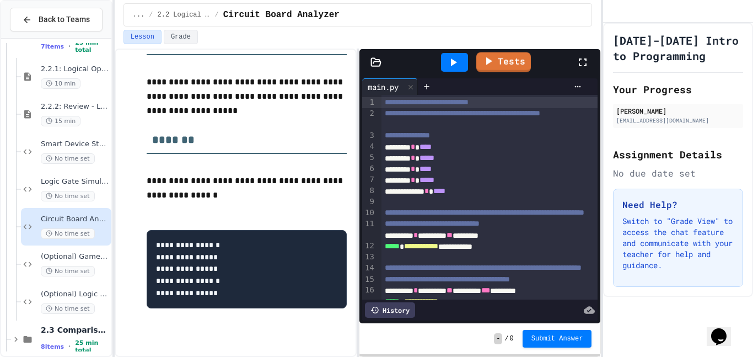
click at [469, 61] on div at bounding box center [454, 62] width 38 height 30
click at [462, 61] on div at bounding box center [454, 62] width 27 height 19
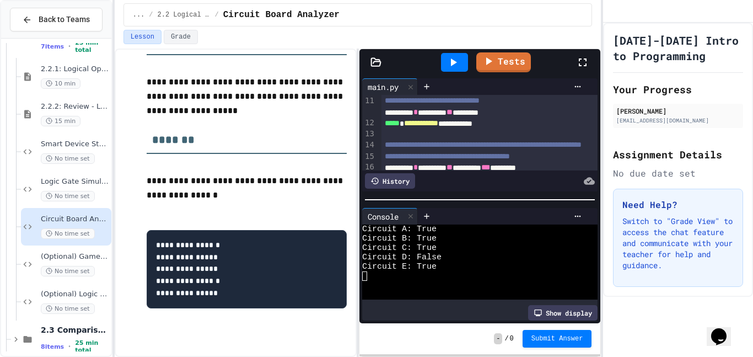
scroll to position [121, 0]
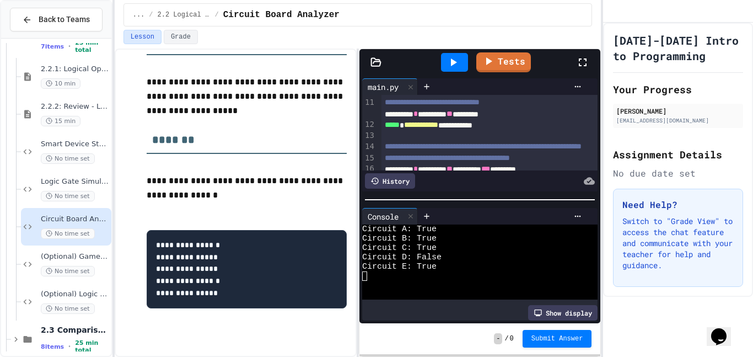
click at [453, 117] on span "**" at bounding box center [449, 114] width 6 height 8
click at [461, 56] on div at bounding box center [454, 62] width 27 height 19
click at [573, 338] on span "Submit Answer" at bounding box center [557, 337] width 52 height 9
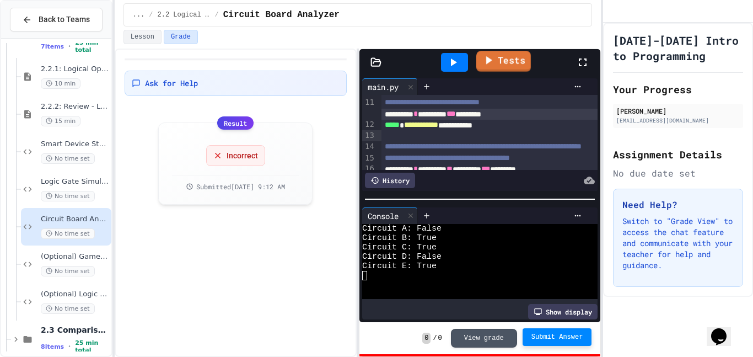
click at [489, 55] on icon at bounding box center [488, 60] width 13 height 14
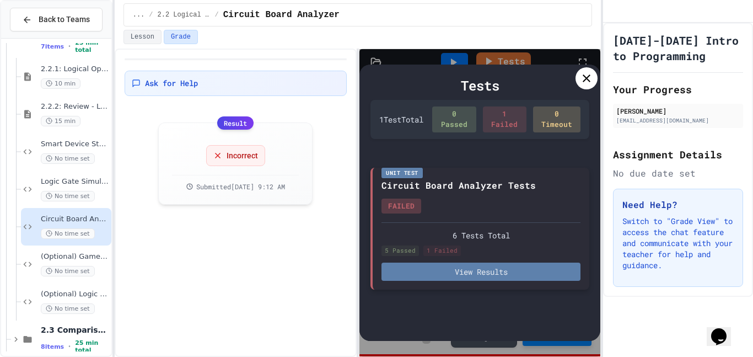
click at [473, 265] on button "View Results" at bounding box center [480, 271] width 199 height 18
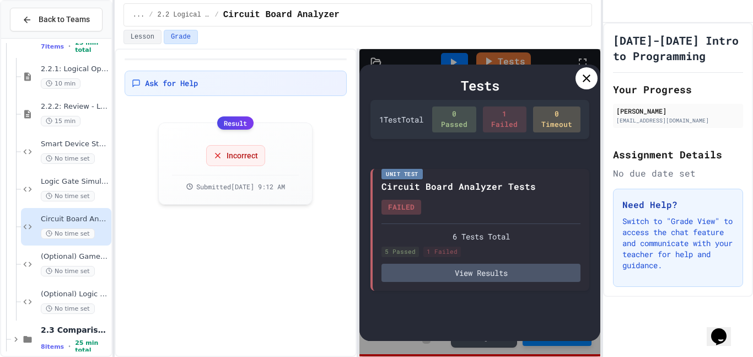
click at [584, 74] on icon at bounding box center [586, 78] width 13 height 13
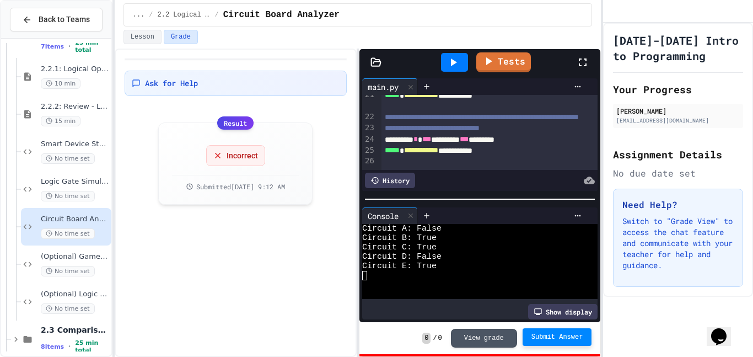
scroll to position [262, 0]
click at [438, 89] on div "**********" at bounding box center [489, 83] width 217 height 11
click at [555, 345] on button "Submit Answer" at bounding box center [557, 338] width 69 height 18
click at [444, 55] on div at bounding box center [454, 62] width 27 height 19
click at [59, 257] on span "(Optional) Game Controller Status" at bounding box center [75, 256] width 68 height 9
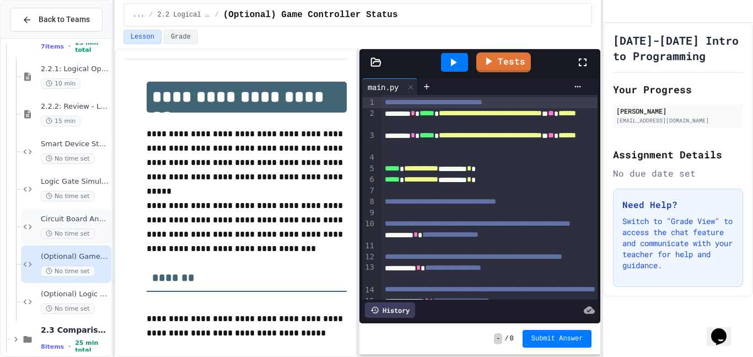
click at [68, 230] on span "No time set" at bounding box center [68, 233] width 54 height 10
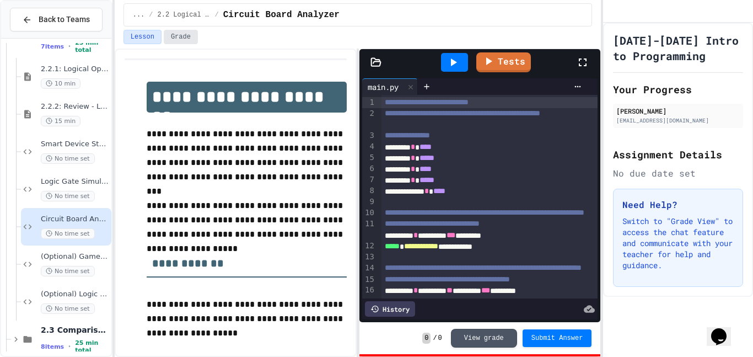
click at [192, 41] on button "Grade" at bounding box center [181, 37] width 34 height 14
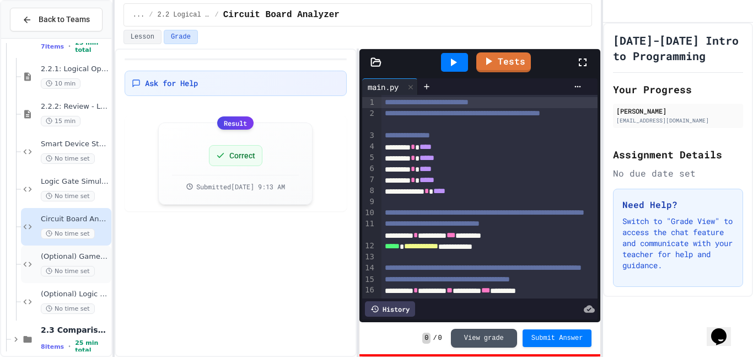
click at [60, 266] on span "No time set" at bounding box center [68, 271] width 54 height 10
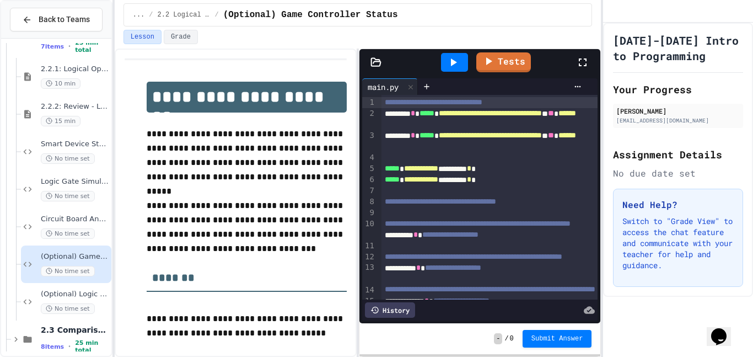
scroll to position [455, 0]
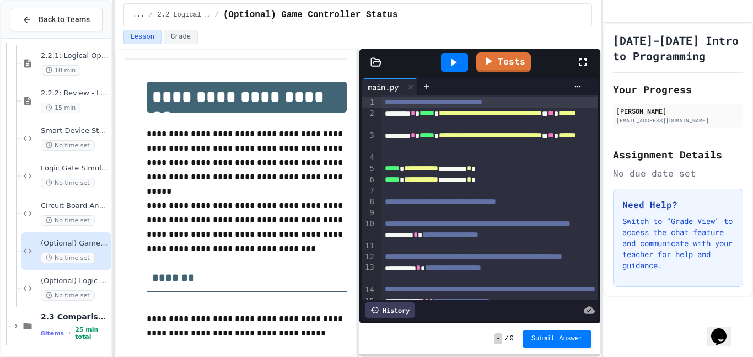
click at [461, 59] on div at bounding box center [454, 62] width 27 height 19
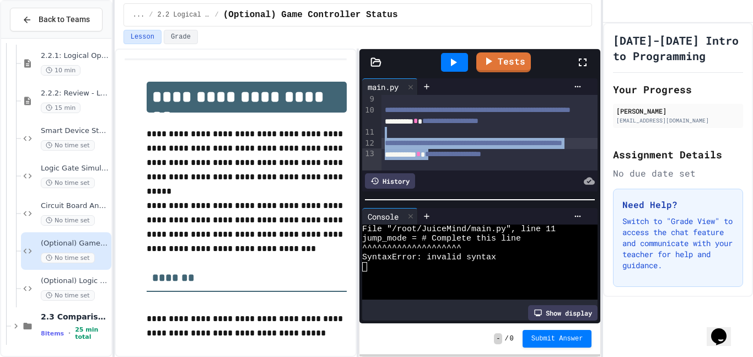
scroll to position [123, 0]
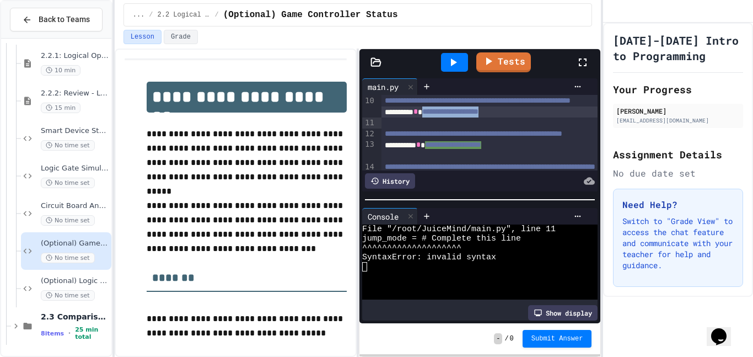
drag, startPoint x: 533, startPoint y: 160, endPoint x: 438, endPoint y: 119, distance: 103.9
click at [438, 117] on div "**********" at bounding box center [489, 111] width 217 height 11
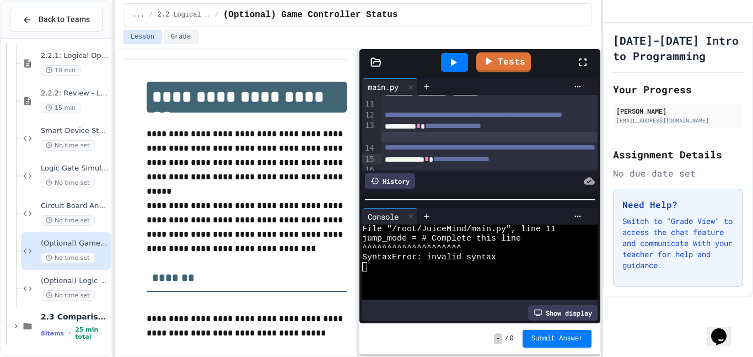
scroll to position [142, 0]
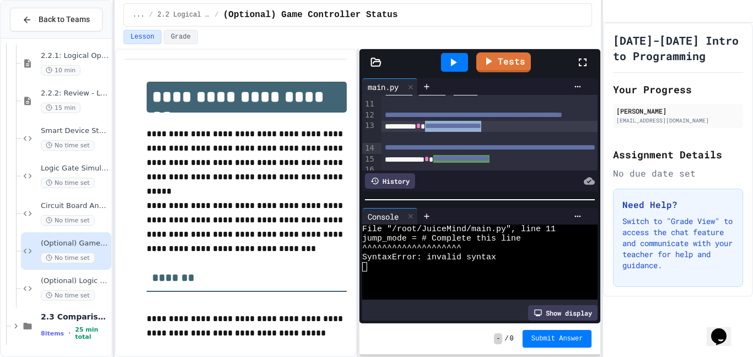
drag, startPoint x: 539, startPoint y: 148, endPoint x: 441, endPoint y: 148, distance: 97.0
click at [441, 132] on div "**********" at bounding box center [489, 126] width 217 height 11
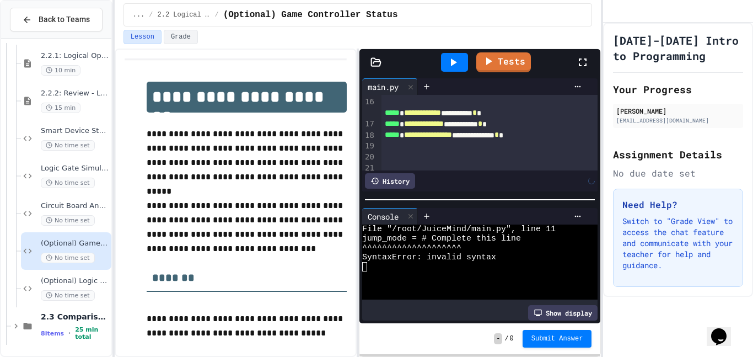
scroll to position [213, 0]
drag, startPoint x: 546, startPoint y: 120, endPoint x: 456, endPoint y: 122, distance: 90.4
click at [456, 94] on div "**********" at bounding box center [489, 88] width 217 height 11
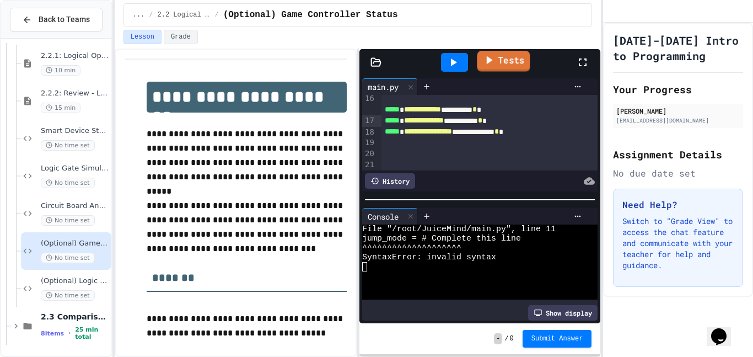
click at [507, 60] on link "Tests" at bounding box center [503, 61] width 53 height 21
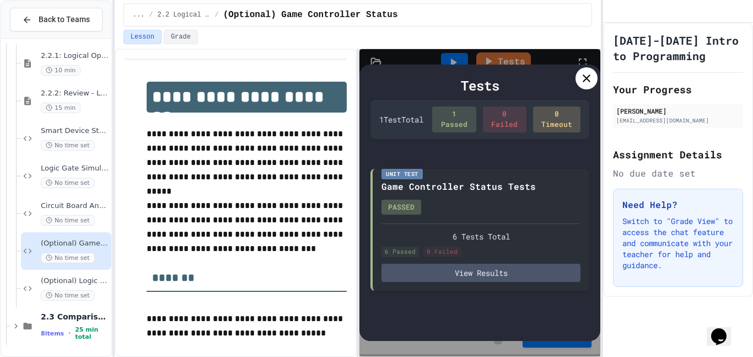
click at [591, 73] on icon at bounding box center [586, 78] width 13 height 13
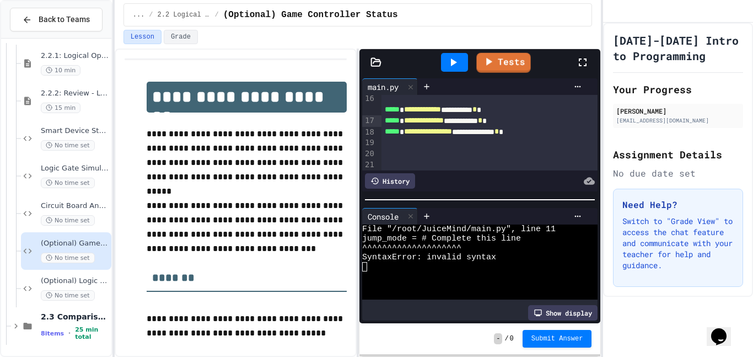
click at [460, 63] on icon at bounding box center [452, 62] width 13 height 13
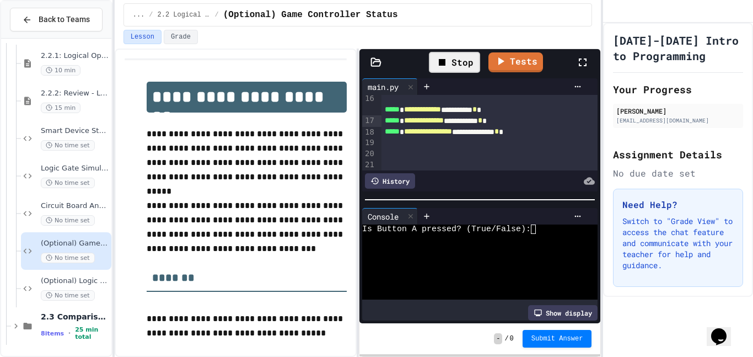
click at [544, 252] on div at bounding box center [473, 256] width 223 height 9
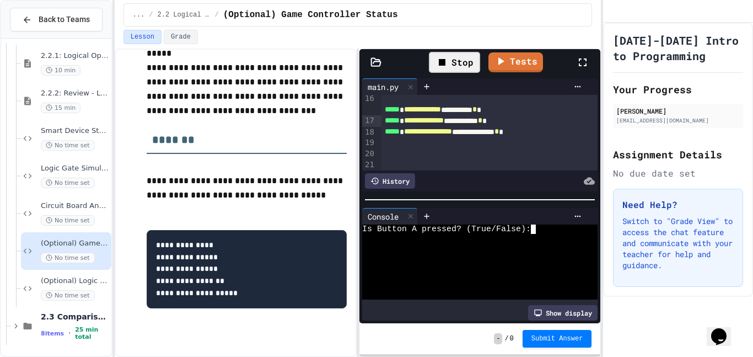
type textarea "*"
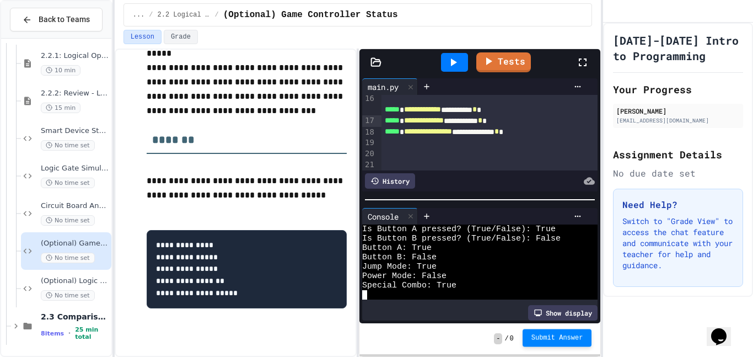
click at [566, 332] on button "Submit Answer" at bounding box center [557, 338] width 69 height 18
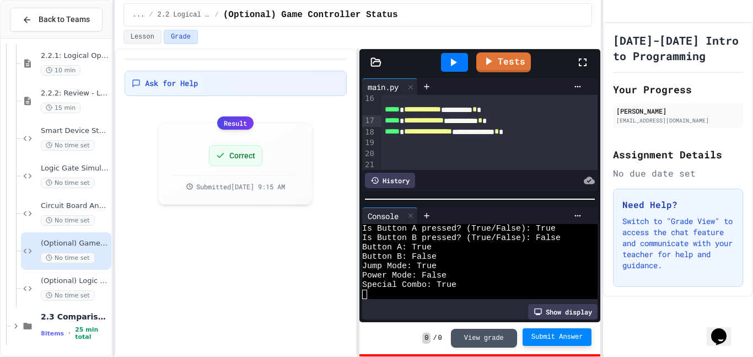
click at [451, 68] on icon at bounding box center [452, 62] width 13 height 13
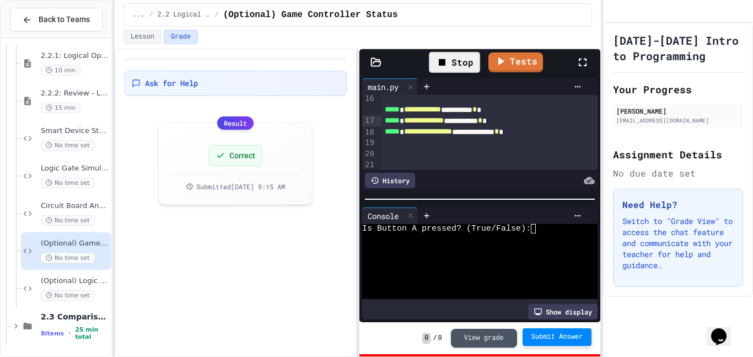
click at [530, 267] on div at bounding box center [473, 265] width 223 height 9
type textarea "*"
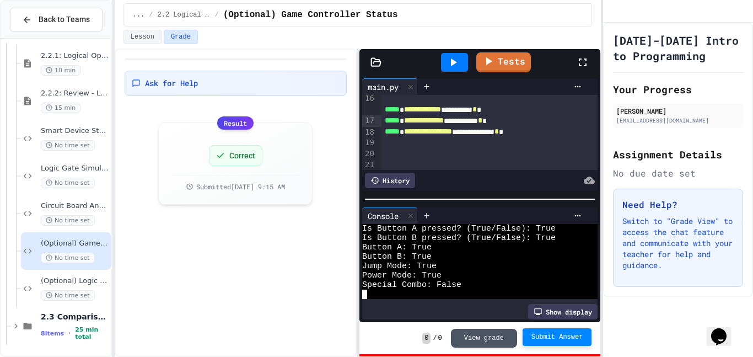
click at [78, 288] on div "(Optional) Logic Circuit Simulator No time set" at bounding box center [75, 288] width 68 height 24
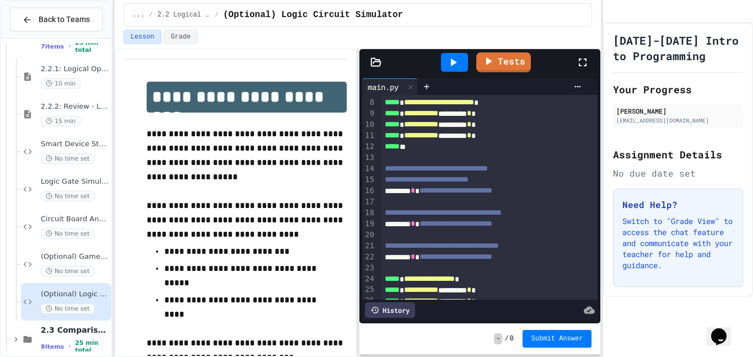
scroll to position [89, 0]
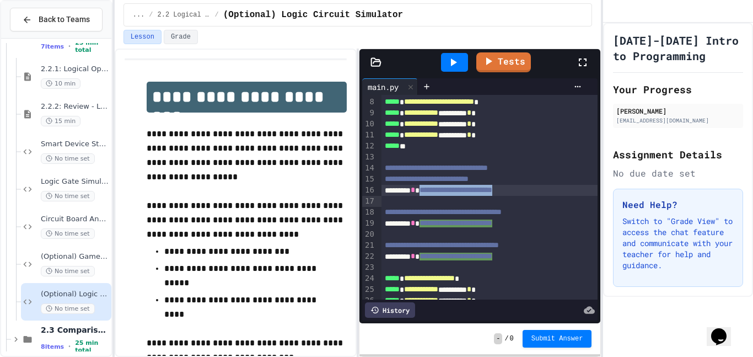
drag, startPoint x: 558, startPoint y: 198, endPoint x: 435, endPoint y: 207, distance: 123.2
click at [435, 207] on div "**********" at bounding box center [489, 168] width 217 height 325
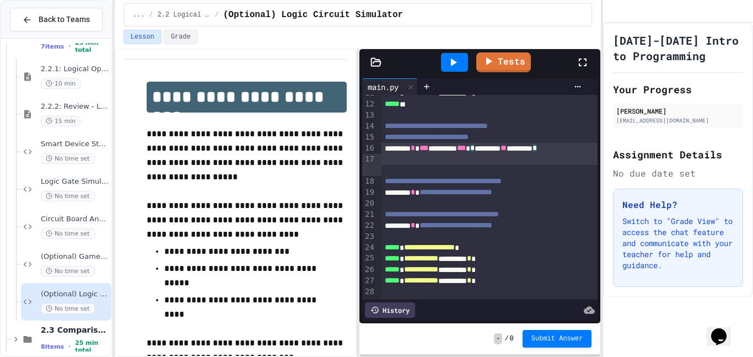
scroll to position [130, 0]
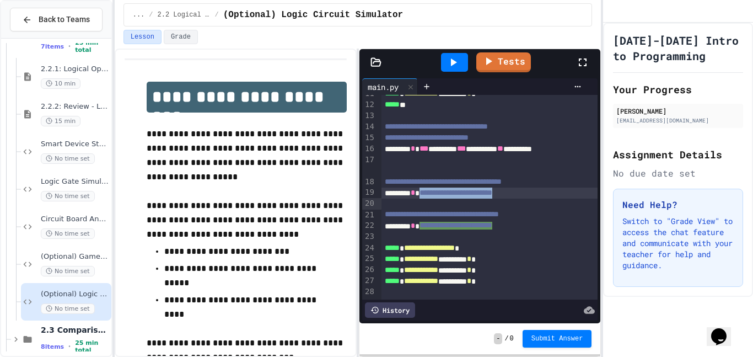
drag, startPoint x: 564, startPoint y: 204, endPoint x: 433, endPoint y: 207, distance: 130.7
click at [433, 198] on div "**********" at bounding box center [489, 192] width 217 height 11
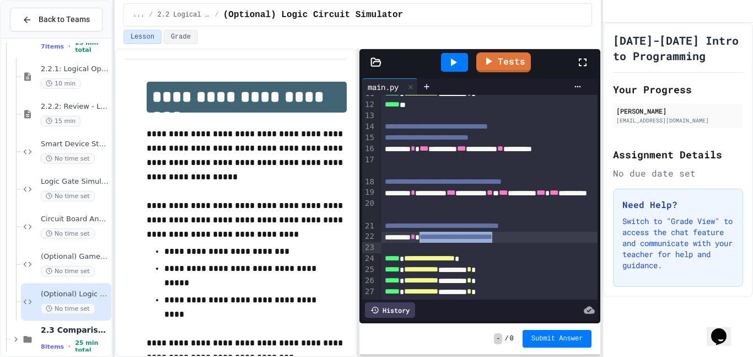
drag, startPoint x: 566, startPoint y: 249, endPoint x: 432, endPoint y: 250, distance: 134.5
click at [432, 243] on div "**********" at bounding box center [489, 236] width 217 height 11
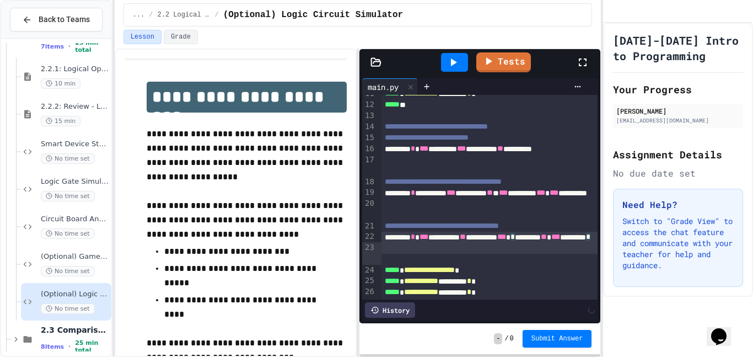
scroll to position [153, 0]
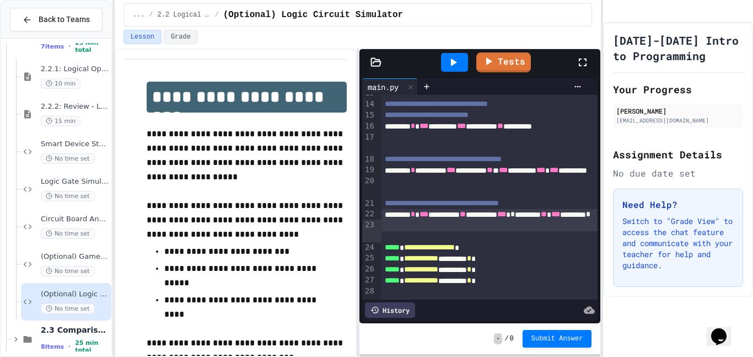
click at [454, 63] on icon at bounding box center [454, 62] width 6 height 8
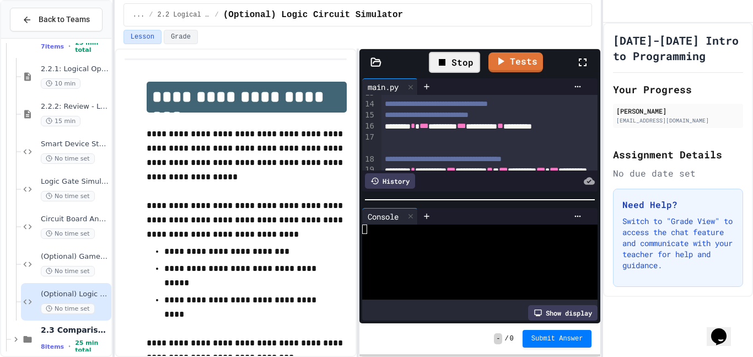
scroll to position [19, 0]
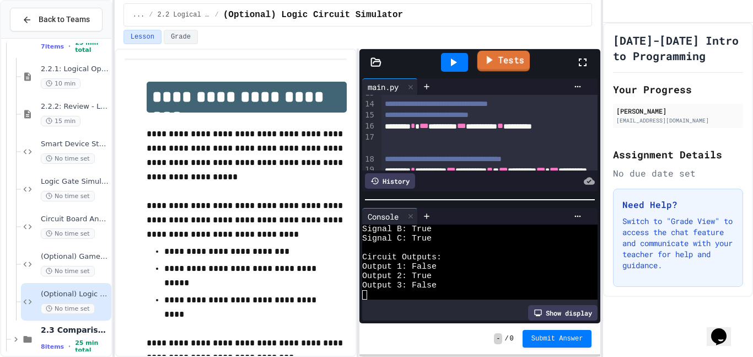
click at [502, 66] on link "Tests" at bounding box center [503, 61] width 52 height 21
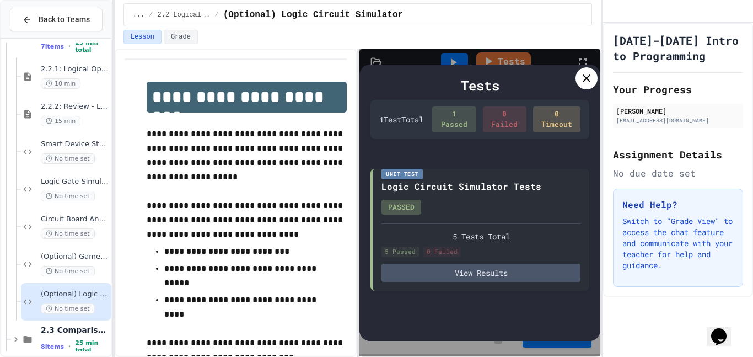
click at [593, 68] on div "Tests 1 Test Total 1 Passed 0 Failed 0 Timeout Unit Test Logic Circuit Simulato…" at bounding box center [479, 202] width 241 height 276
click at [593, 72] on div at bounding box center [586, 78] width 22 height 22
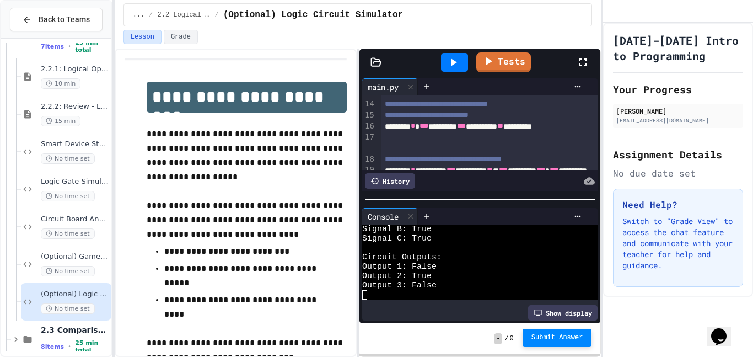
click at [575, 336] on span "Submit Answer" at bounding box center [557, 337] width 52 height 9
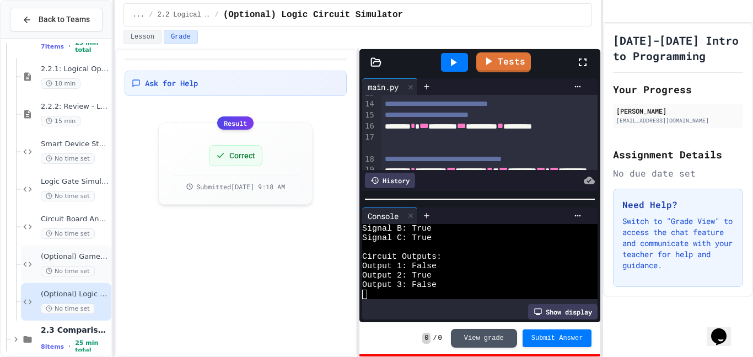
scroll to position [455, 0]
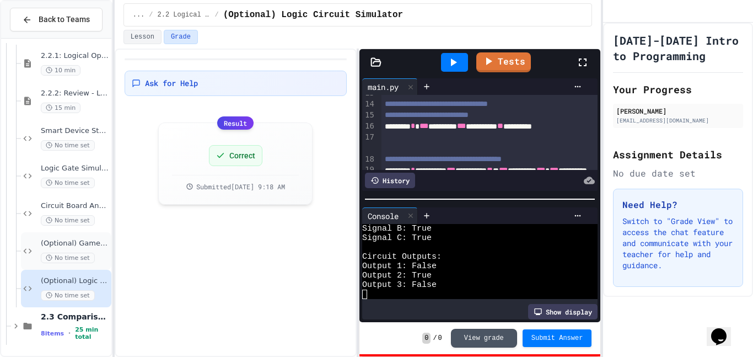
click at [56, 274] on div "(Optional) Logic Circuit Simulator No time set" at bounding box center [66, 288] width 90 height 37
